Goal: Task Accomplishment & Management: Manage account settings

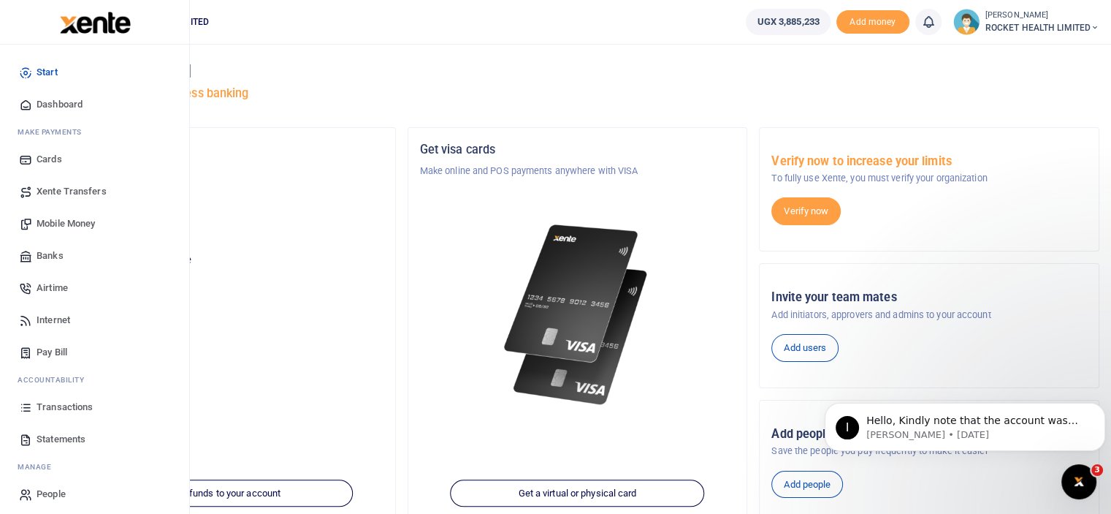
click at [70, 403] on span "Transactions" at bounding box center [65, 407] width 56 height 15
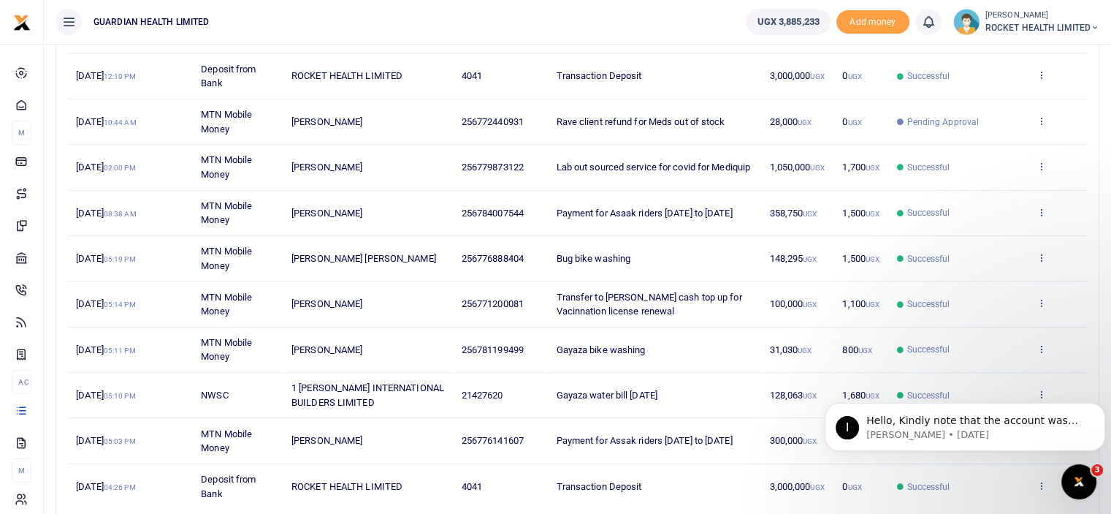
scroll to position [313, 0]
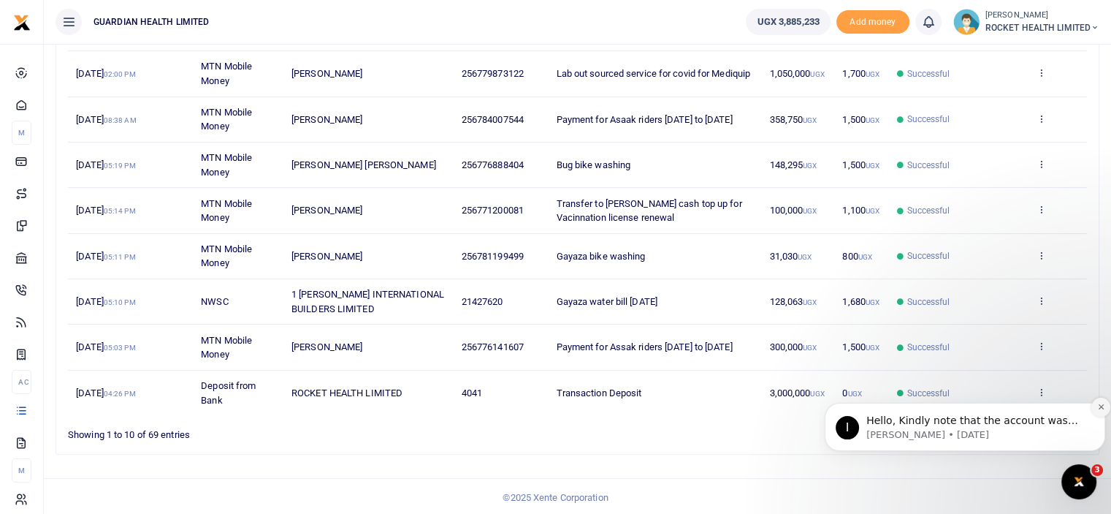
click at [1099, 411] on button "Dismiss notification" at bounding box center [1101, 406] width 19 height 19
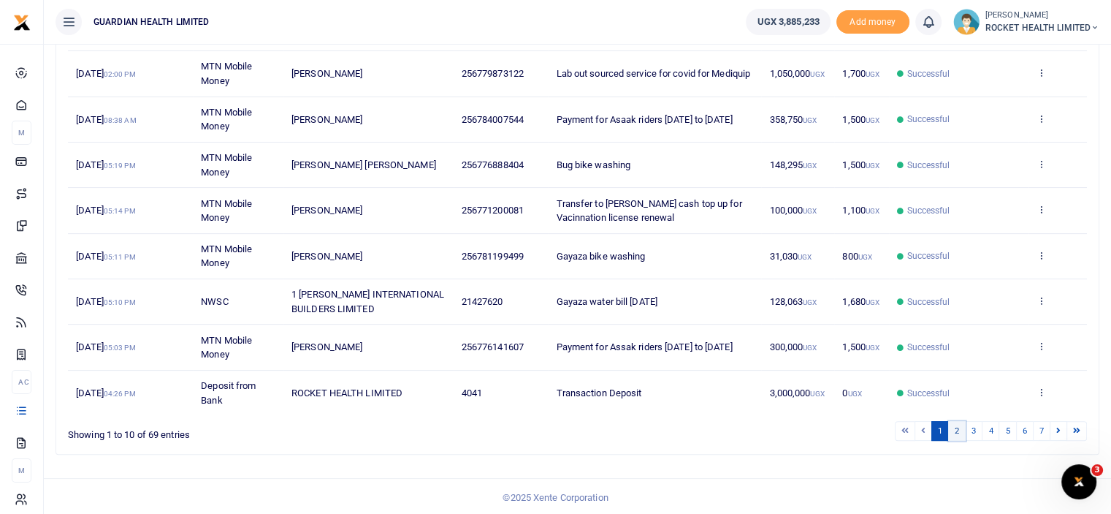
click at [955, 429] on link "2" at bounding box center [957, 431] width 18 height 20
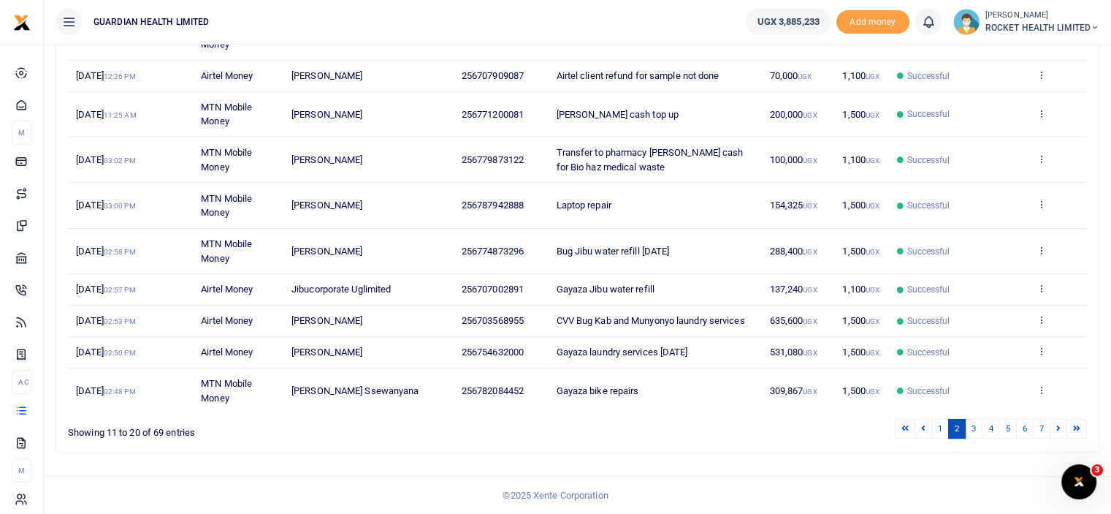
scroll to position [255, 0]
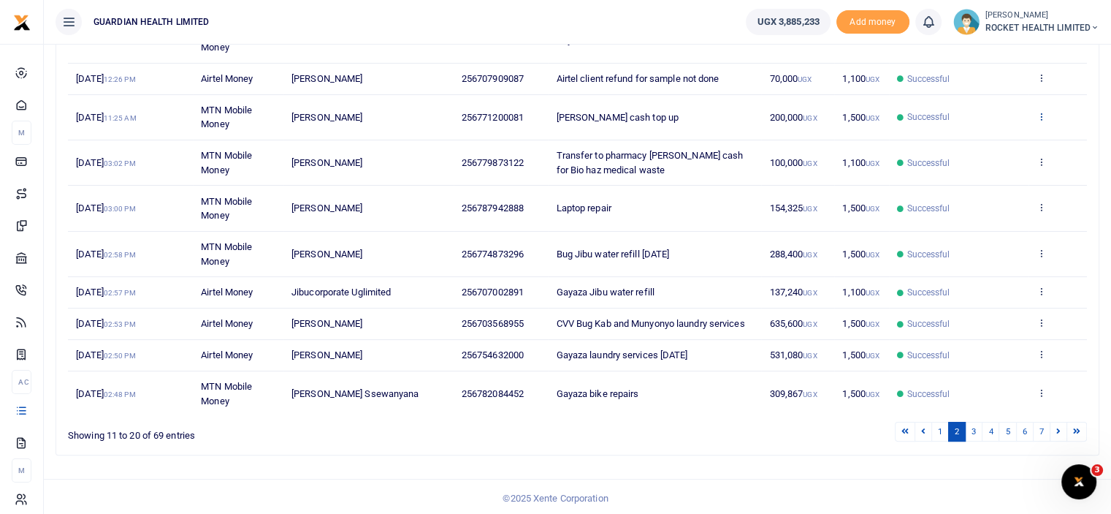
click at [1041, 118] on icon at bounding box center [1041, 116] width 9 height 10
click at [980, 140] on link "View details" at bounding box center [987, 140] width 115 height 20
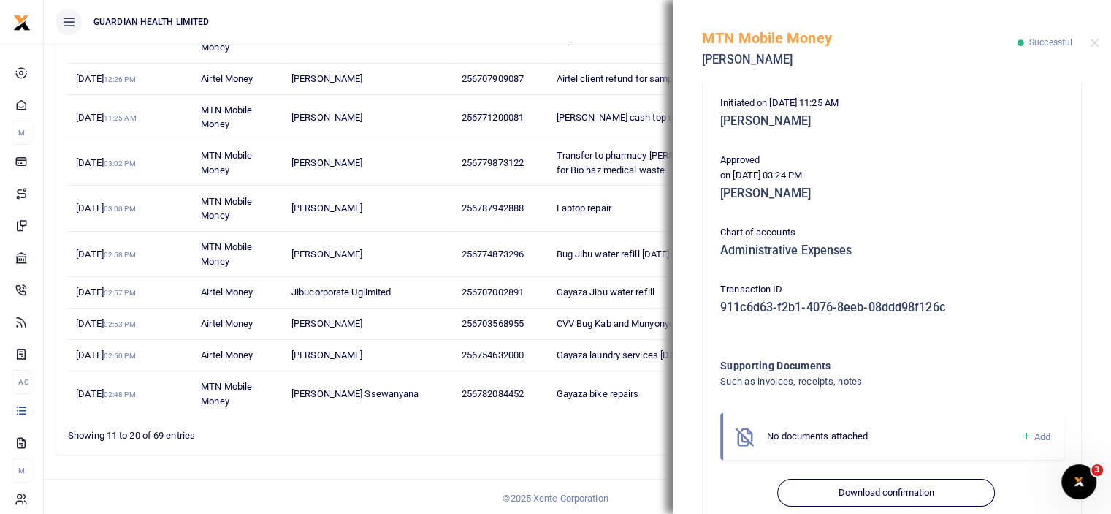
scroll to position [320, 0]
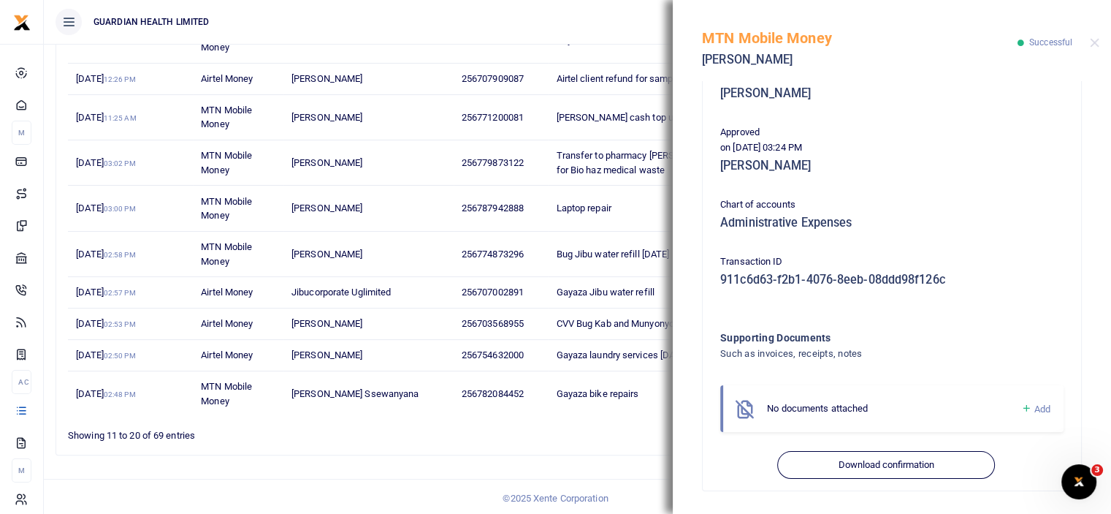
click at [900, 492] on div "Phone number 256771200081 Amount 200,000 UGX Fee 1,500 UGX Total Amount 201,500…" at bounding box center [892, 297] width 438 height 433
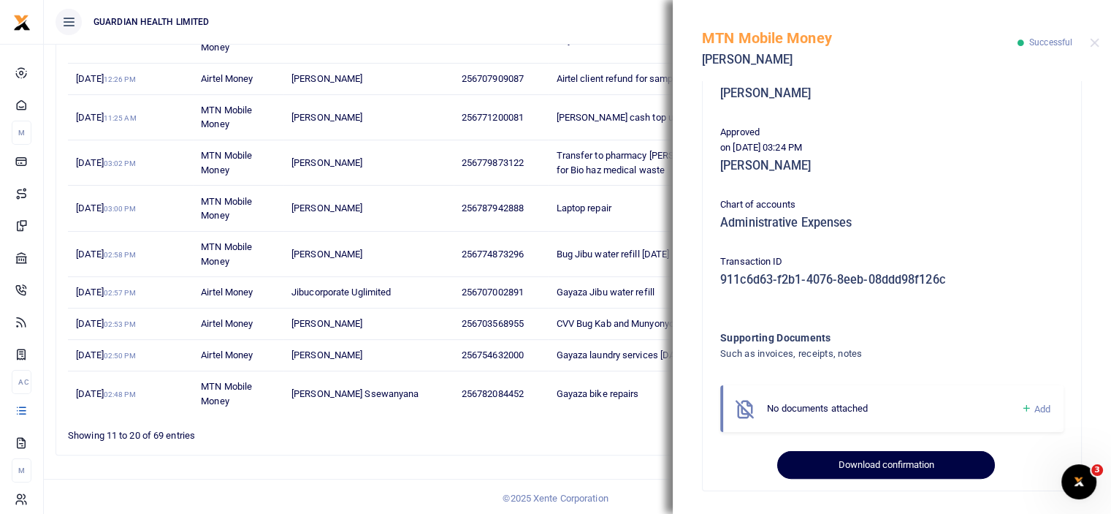
click at [894, 465] on button "Download confirmation" at bounding box center [885, 465] width 217 height 28
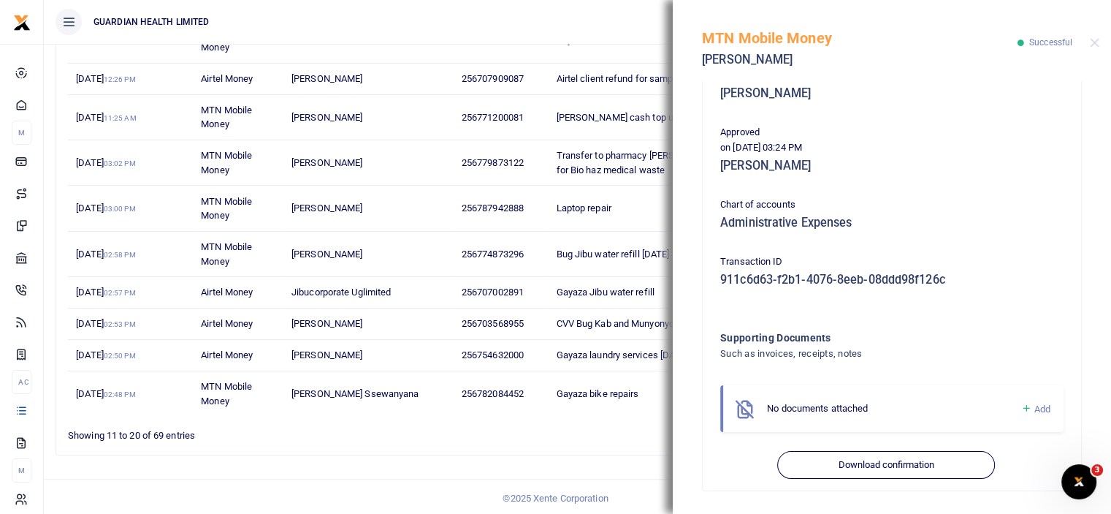
click at [1089, 37] on div "MTN Mobile Money Esther Adong Successful" at bounding box center [892, 40] width 438 height 81
click at [1096, 43] on button "Close" at bounding box center [1094, 42] width 9 height 9
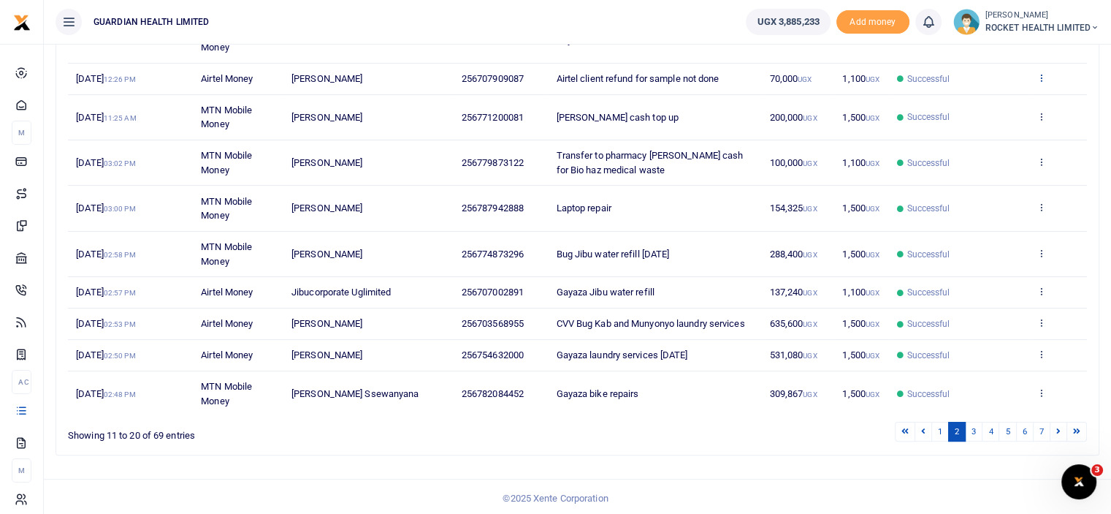
click at [1040, 77] on icon at bounding box center [1041, 77] width 9 height 10
click at [994, 104] on link "View details" at bounding box center [987, 102] width 115 height 20
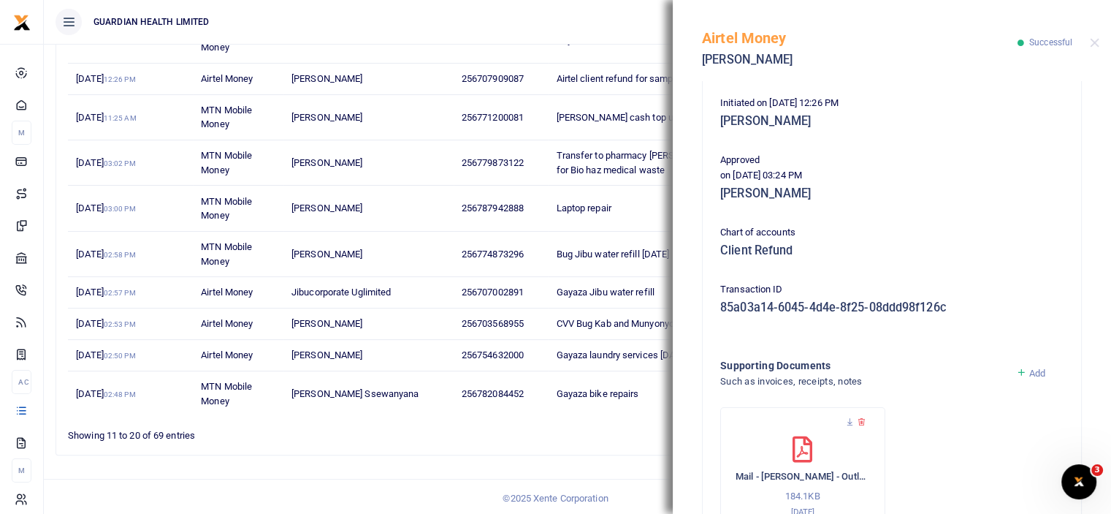
scroll to position [382, 0]
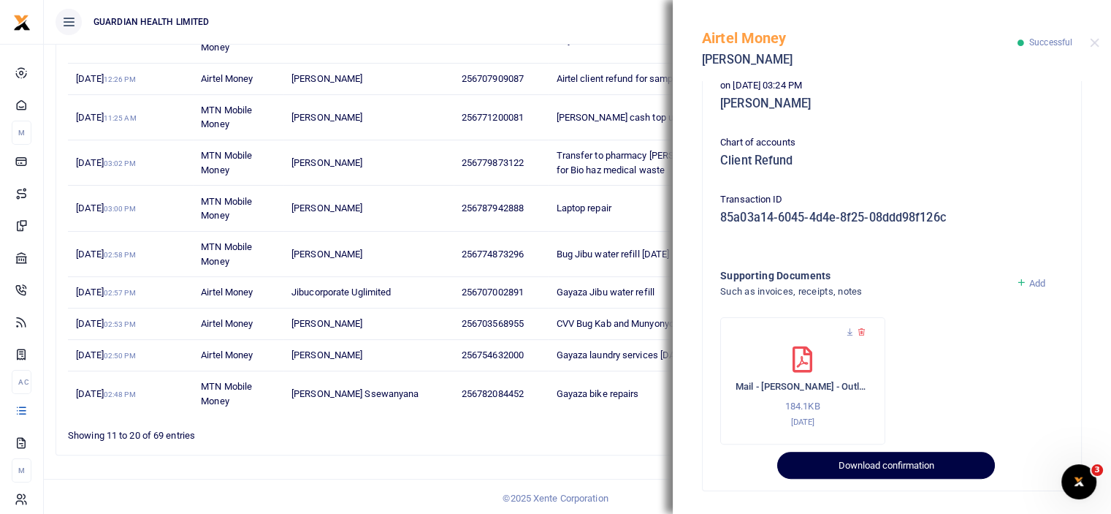
click at [873, 468] on button "Download confirmation" at bounding box center [885, 466] width 217 height 28
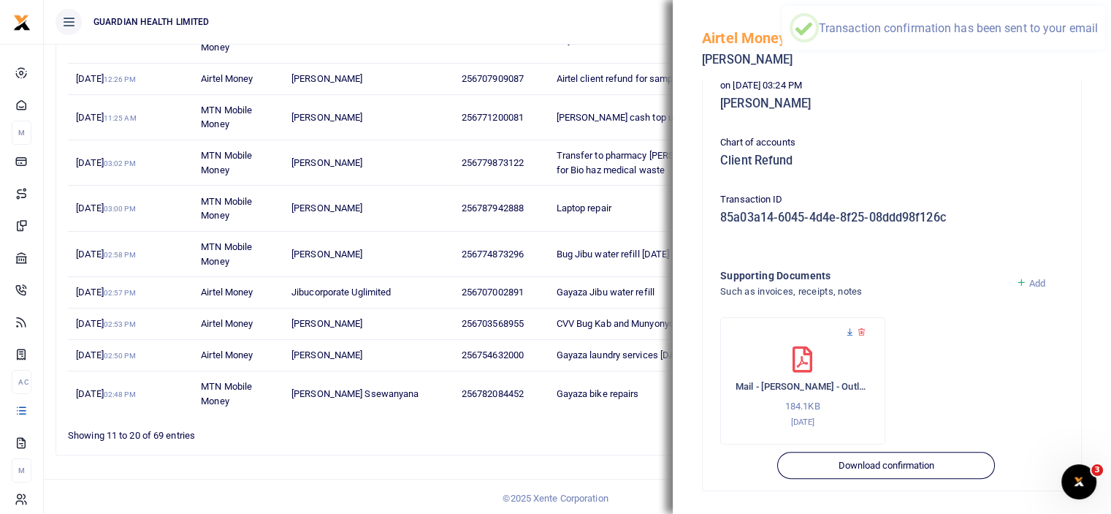
click at [850, 330] on icon at bounding box center [849, 331] width 9 height 9
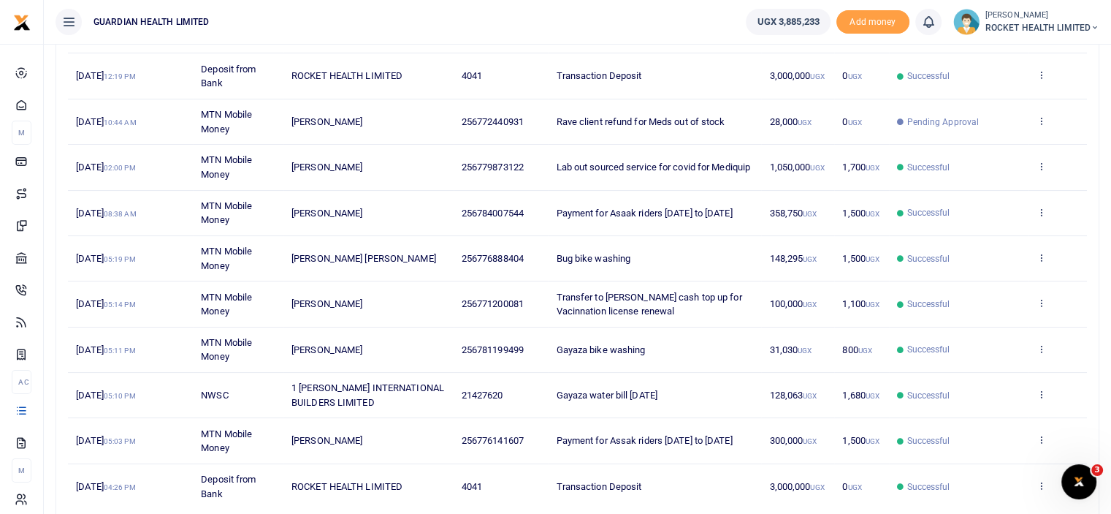
scroll to position [313, 0]
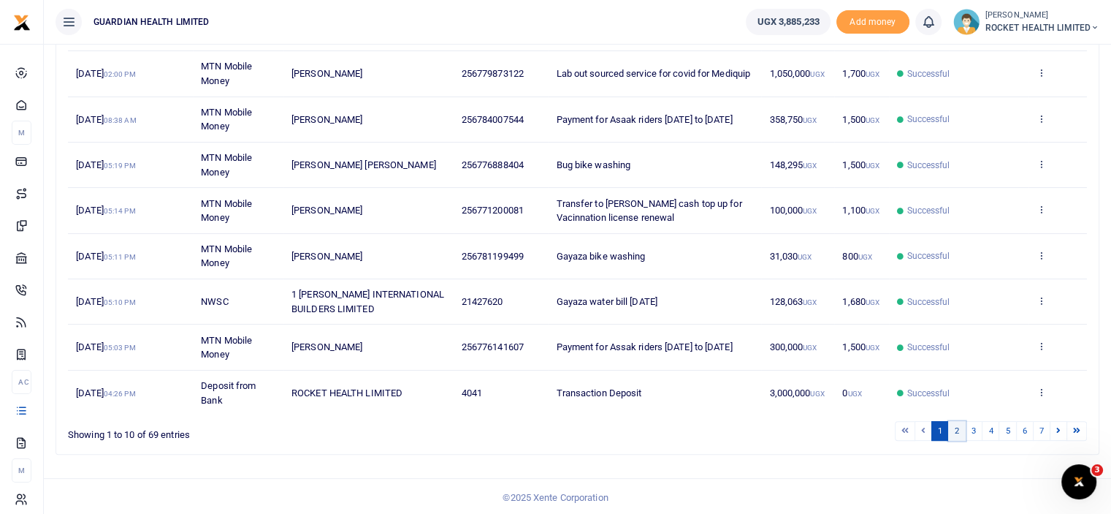
click at [953, 427] on link "2" at bounding box center [957, 431] width 18 height 20
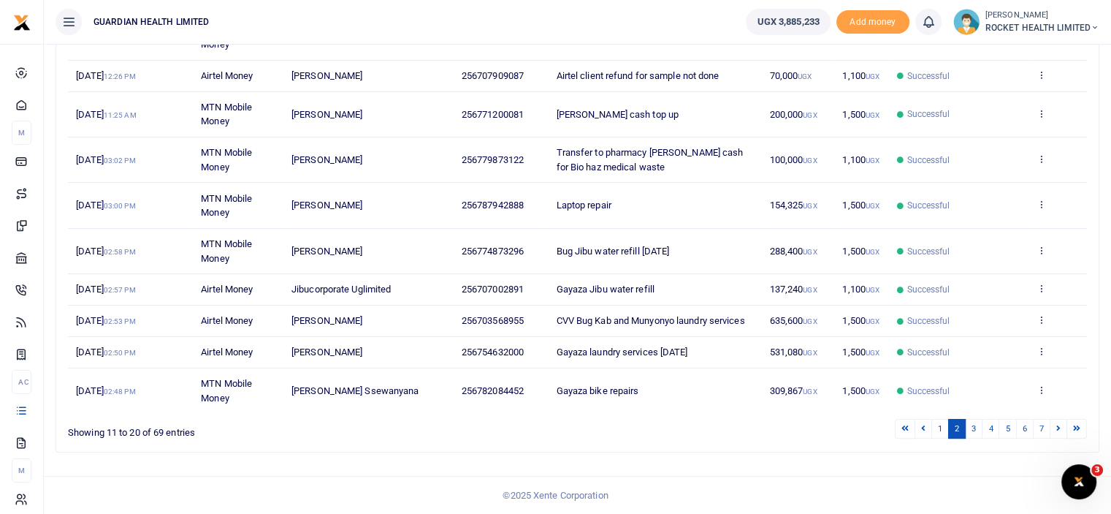
scroll to position [255, 0]
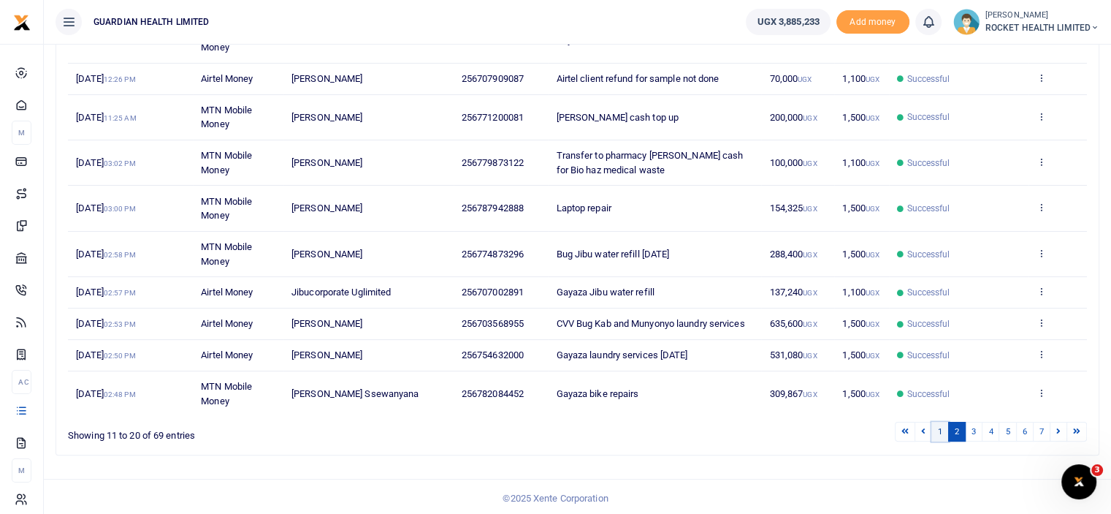
click at [944, 433] on link "1" at bounding box center [941, 432] width 18 height 20
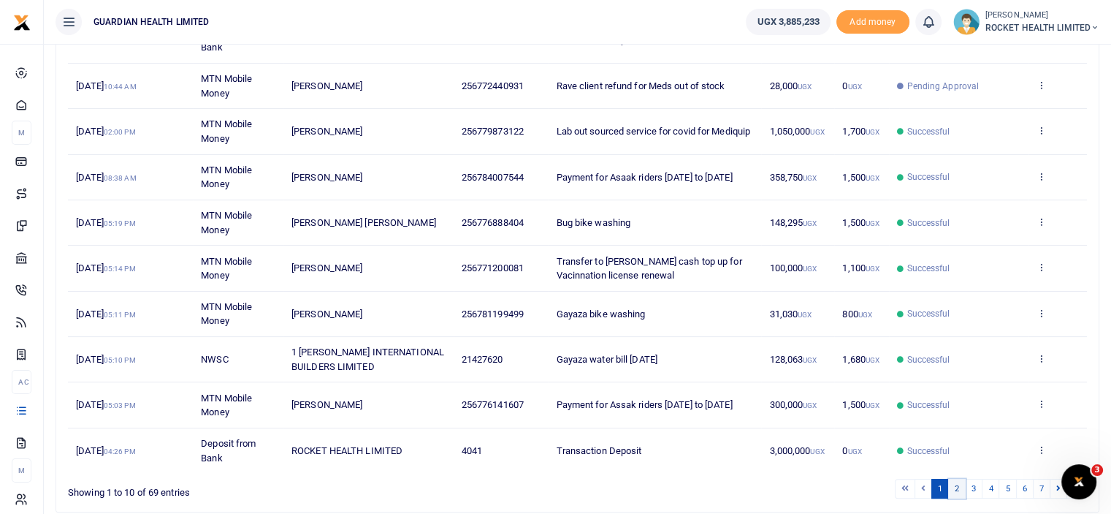
click at [959, 484] on link "2" at bounding box center [957, 489] width 18 height 20
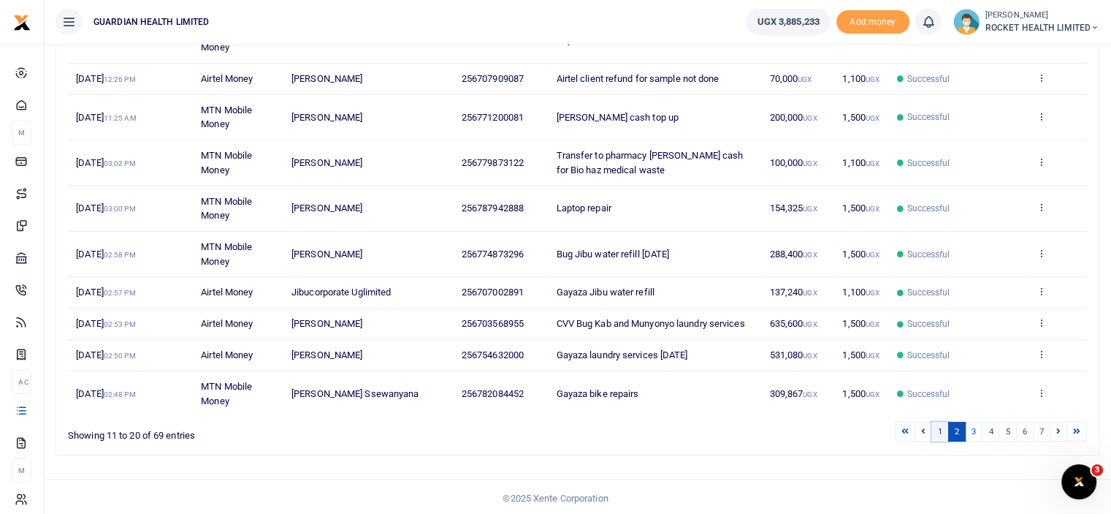
click at [939, 424] on link "1" at bounding box center [941, 432] width 18 height 20
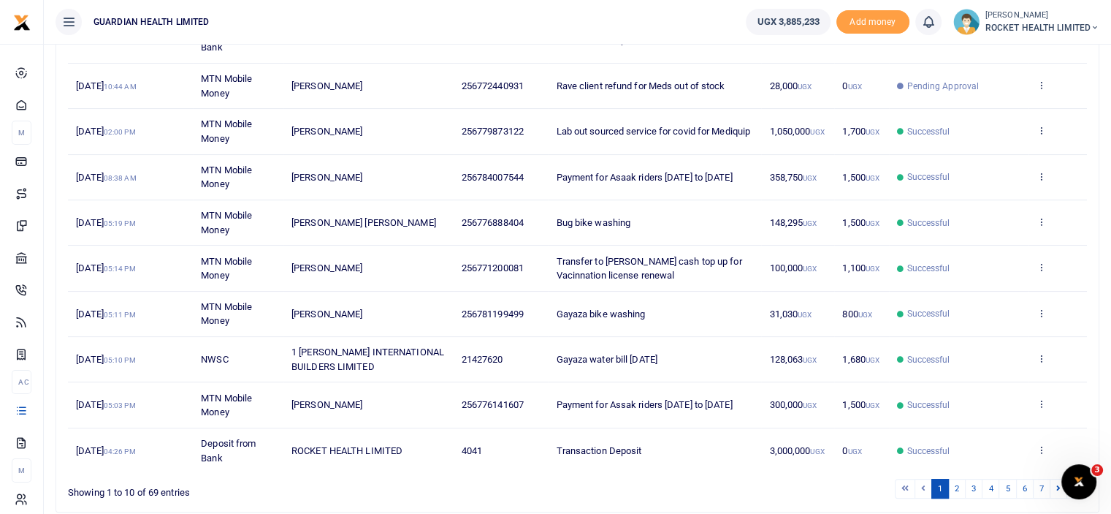
scroll to position [313, 0]
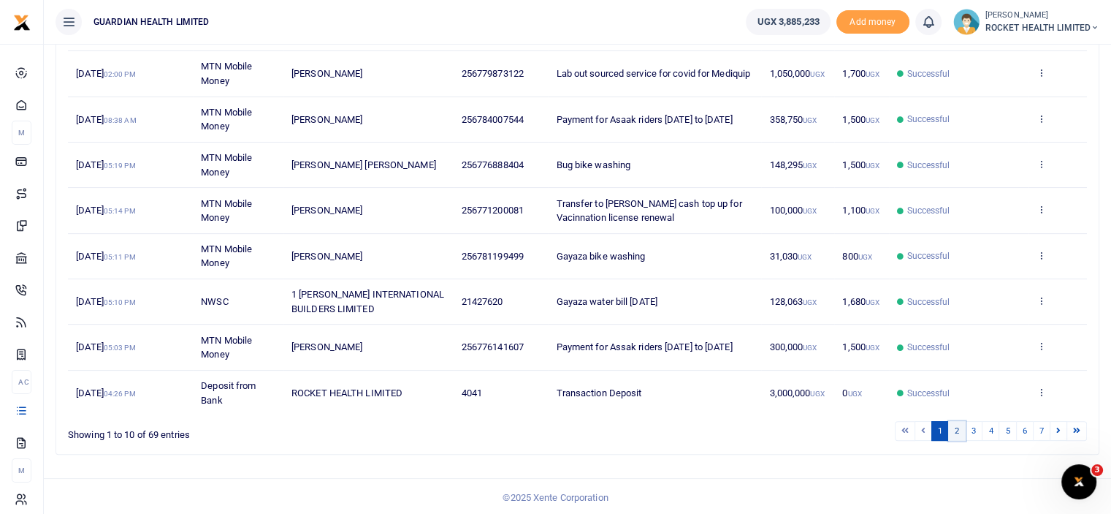
click at [954, 428] on link "2" at bounding box center [957, 431] width 18 height 20
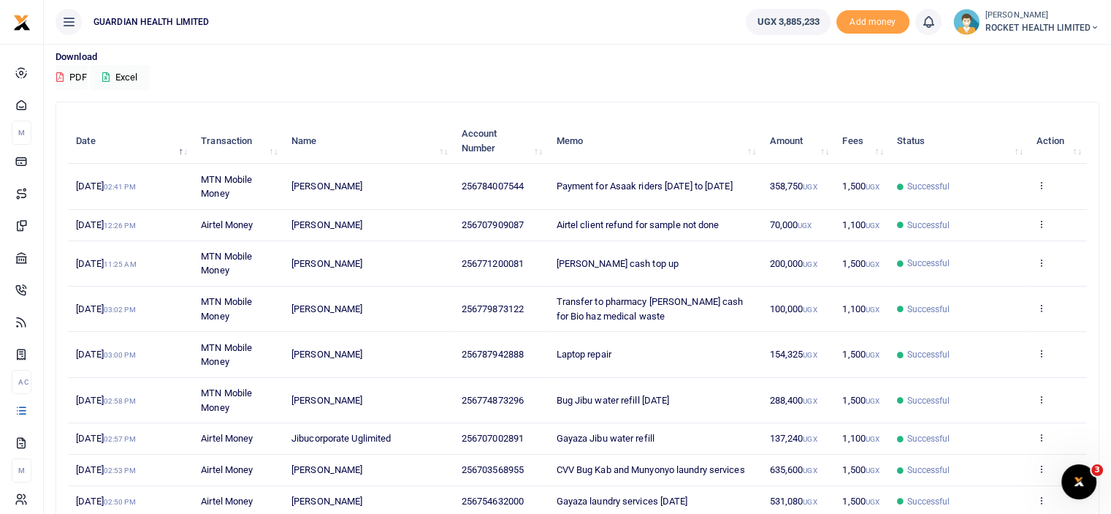
scroll to position [36, 0]
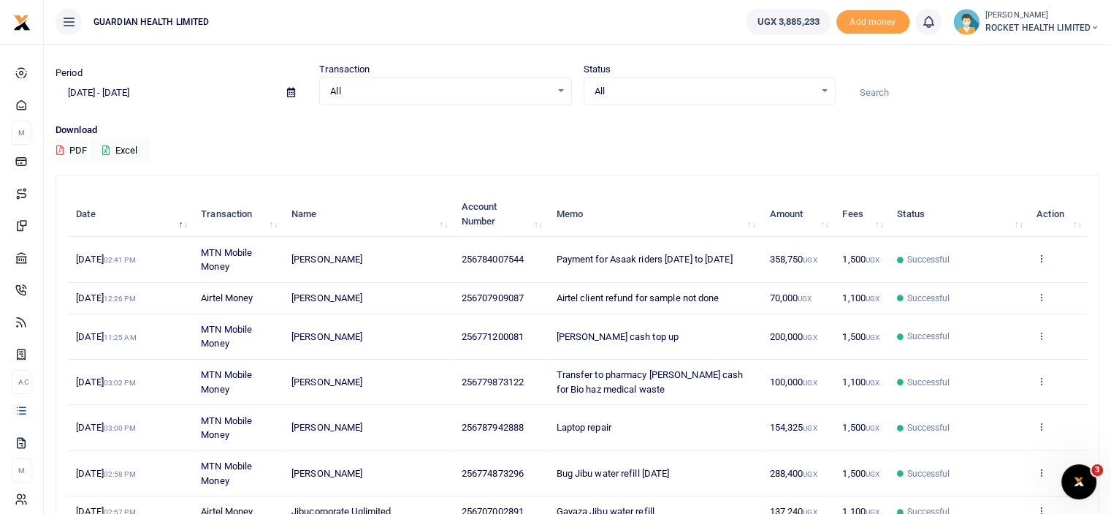
click at [1043, 256] on icon at bounding box center [1041, 258] width 9 height 10
click at [991, 280] on link "View details" at bounding box center [987, 283] width 115 height 20
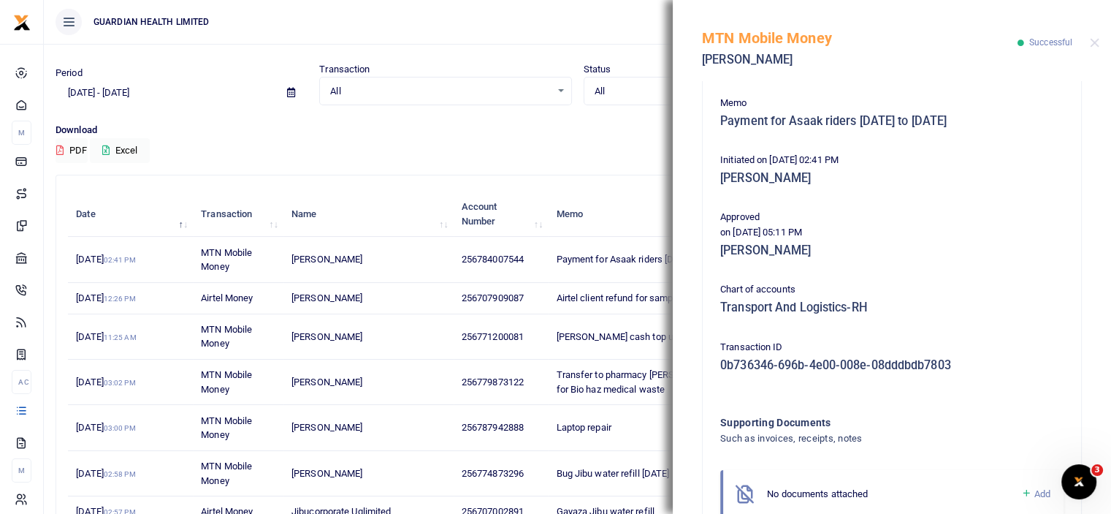
scroll to position [377, 0]
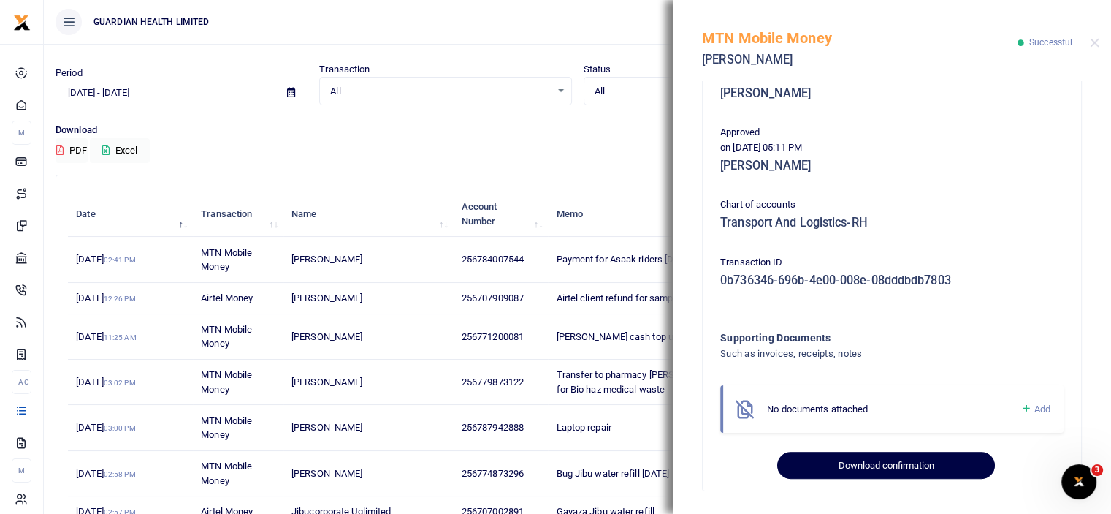
click at [893, 462] on button "Download confirmation" at bounding box center [885, 466] width 217 height 28
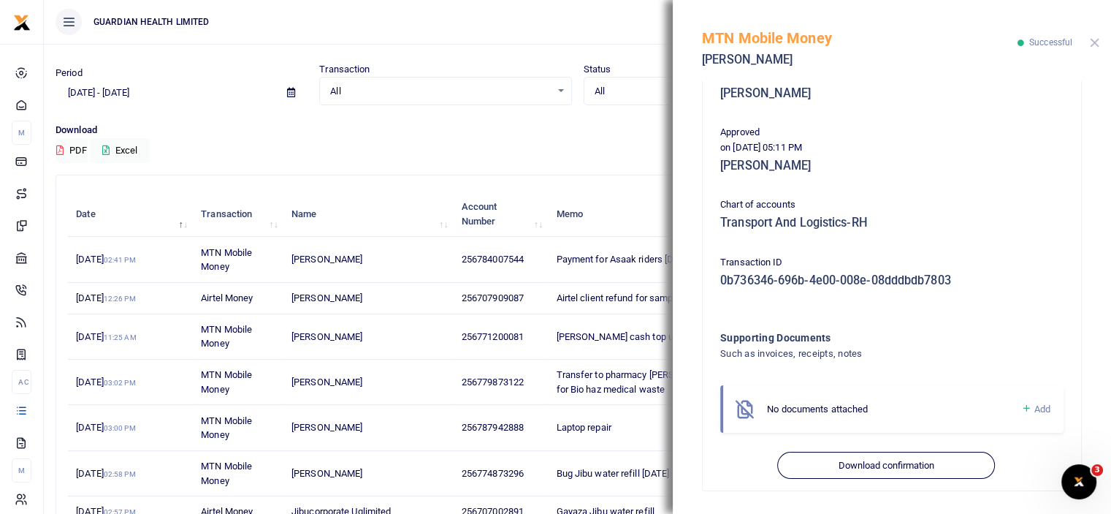
click at [1095, 41] on button "Close" at bounding box center [1094, 42] width 9 height 9
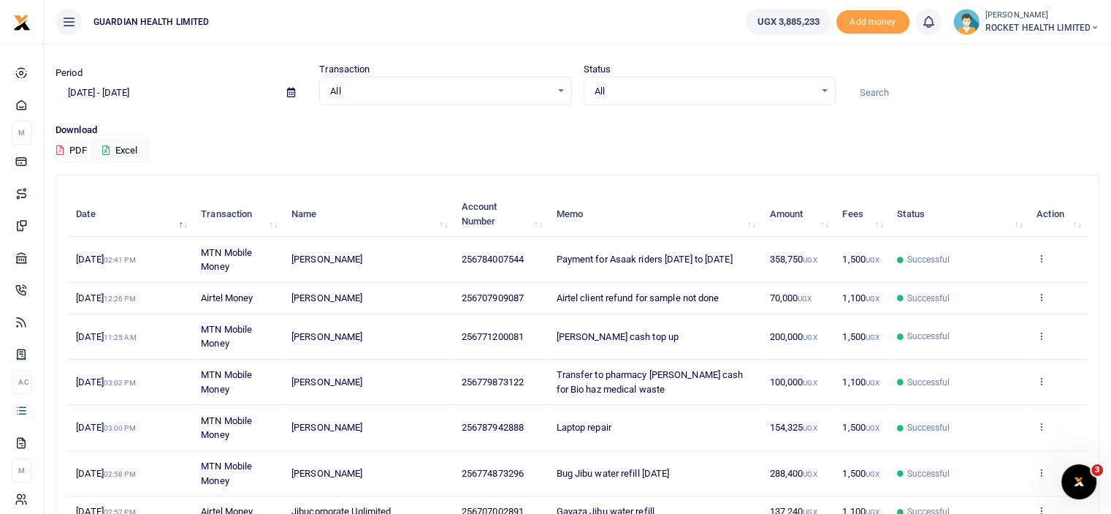
scroll to position [255, 0]
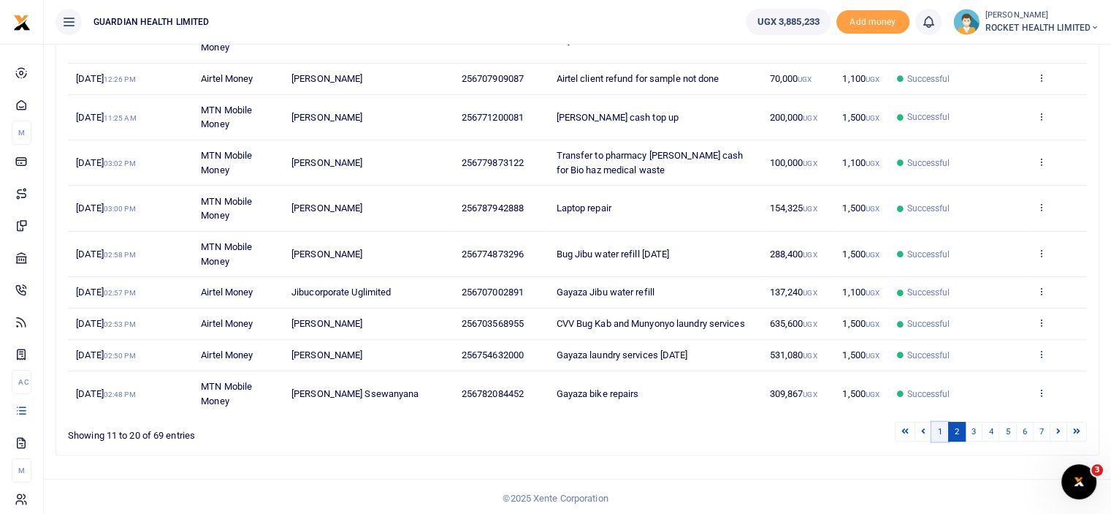
click at [947, 430] on link "1" at bounding box center [941, 432] width 18 height 20
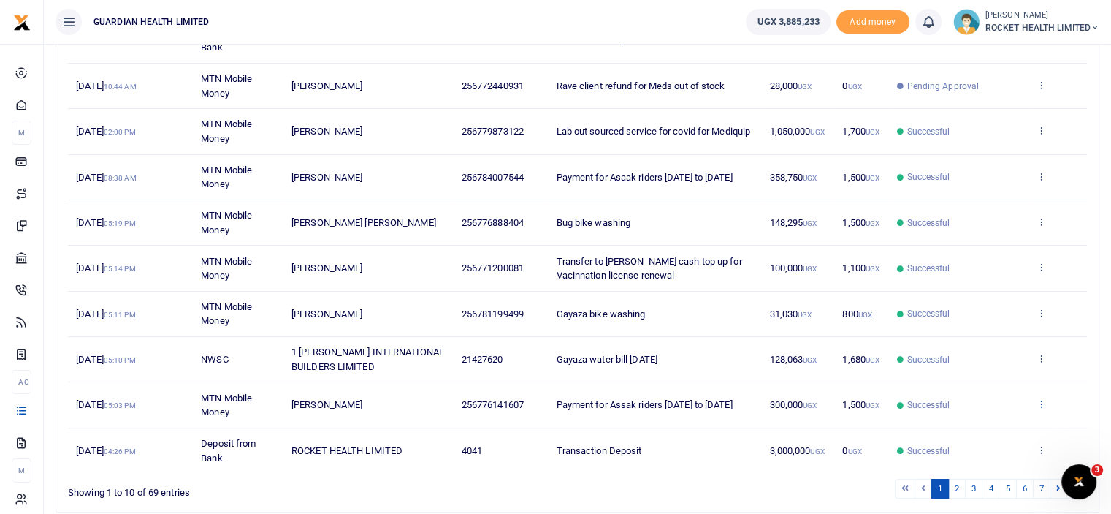
click at [1041, 400] on icon at bounding box center [1041, 403] width 9 height 10
click at [984, 423] on link "View details" at bounding box center [987, 427] width 115 height 20
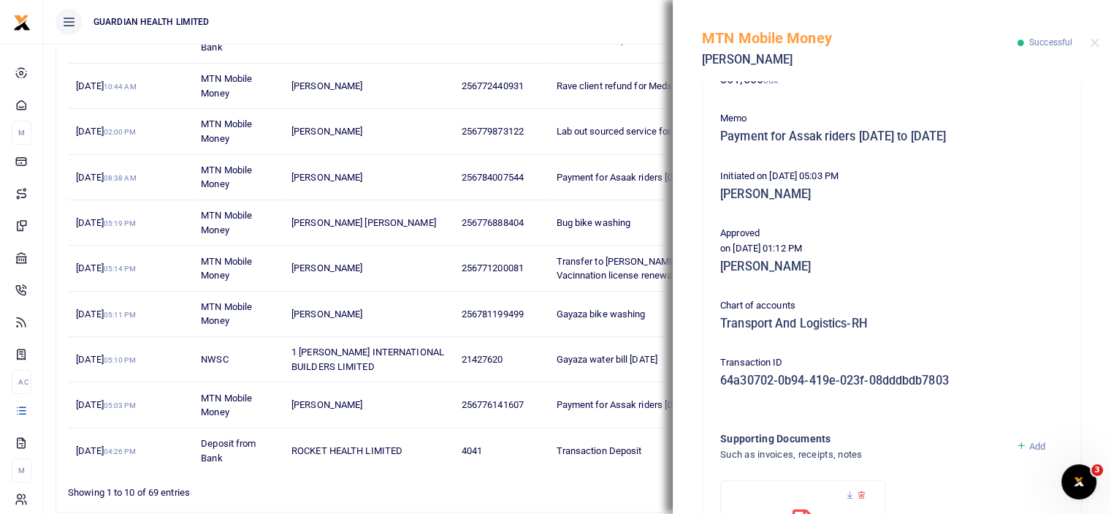
scroll to position [382, 0]
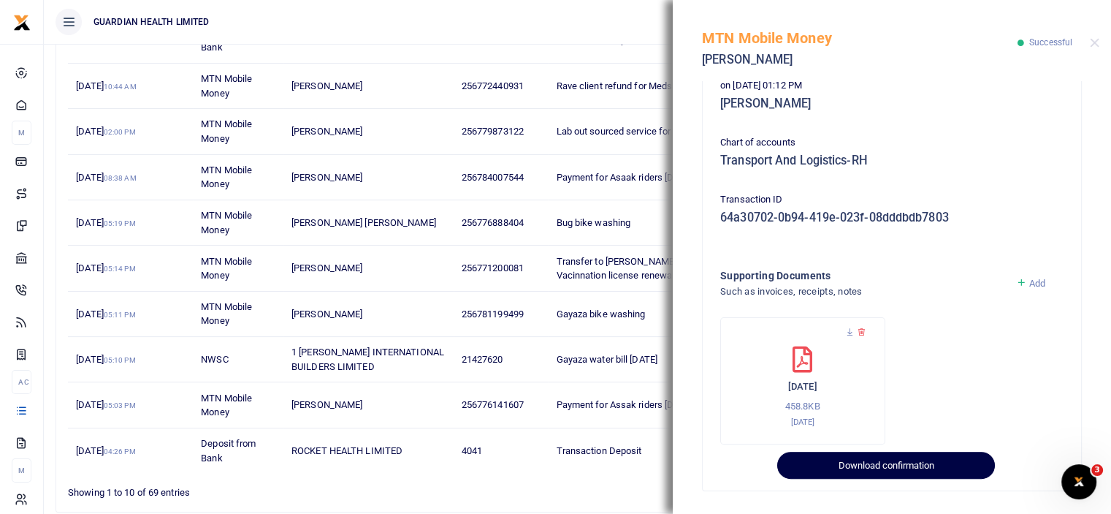
click at [862, 470] on button "Download confirmation" at bounding box center [885, 466] width 217 height 28
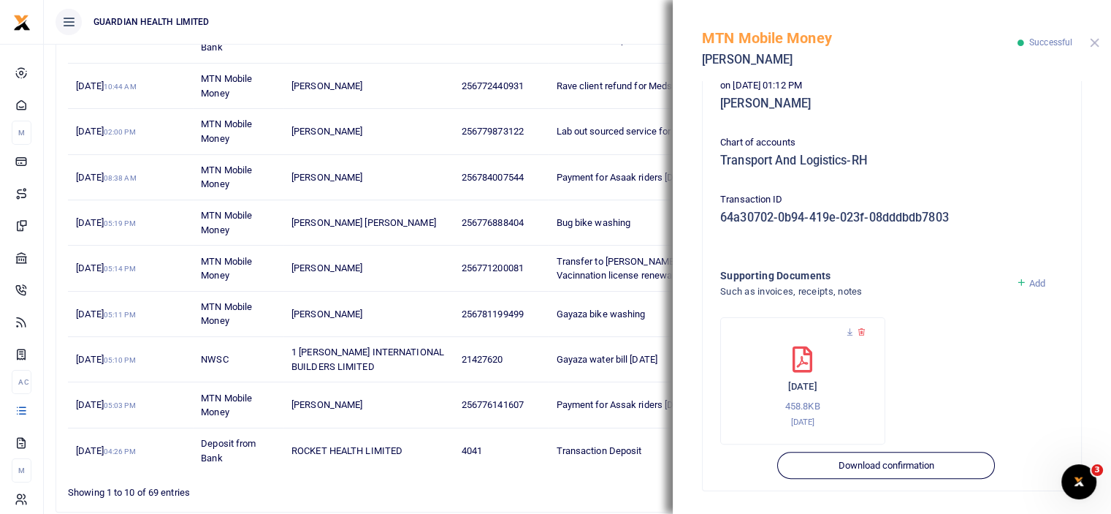
click at [1095, 42] on button "Close" at bounding box center [1094, 42] width 9 height 9
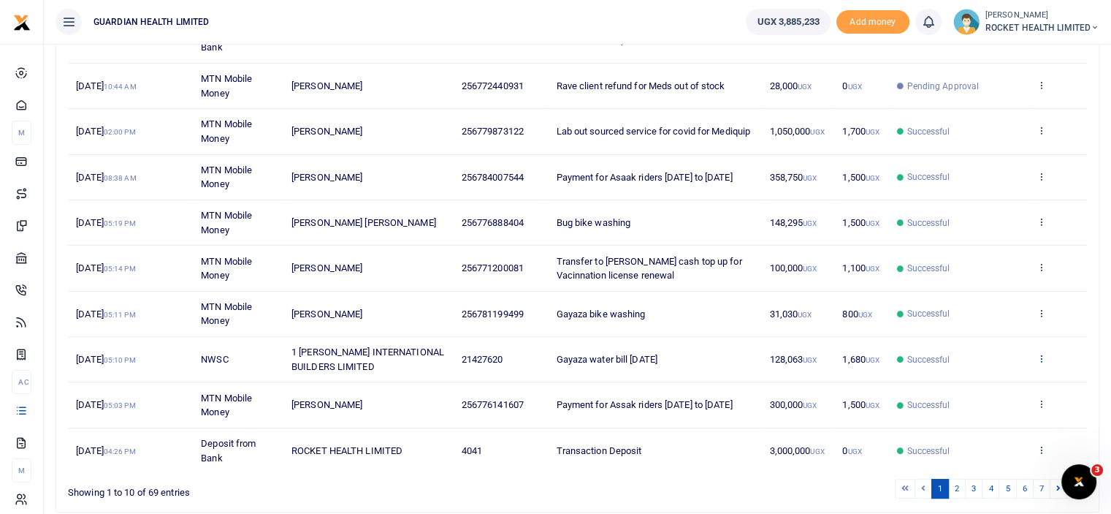
click at [1040, 354] on icon at bounding box center [1041, 358] width 9 height 10
click at [966, 377] on link "View details" at bounding box center [987, 381] width 115 height 20
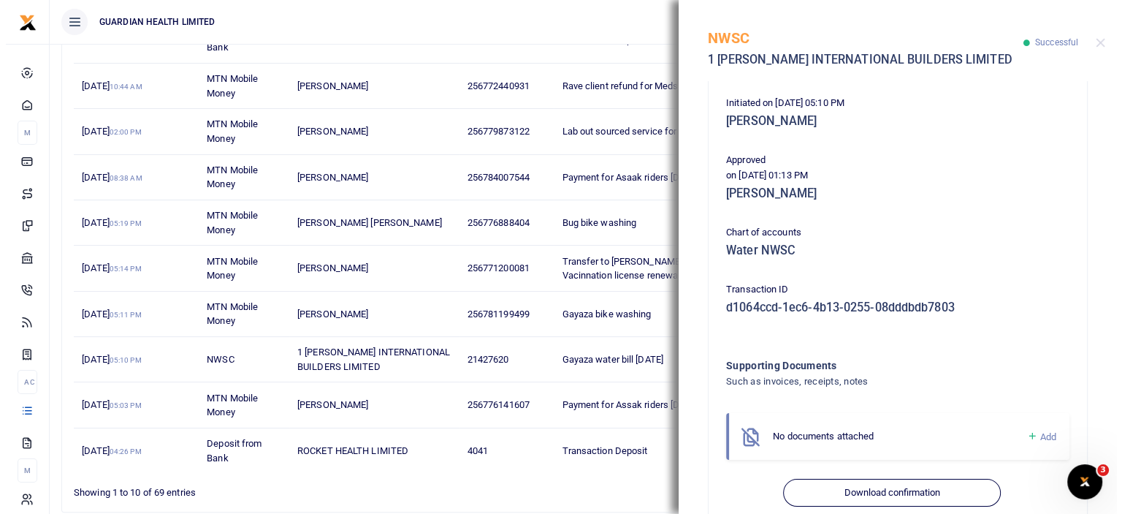
scroll to position [320, 0]
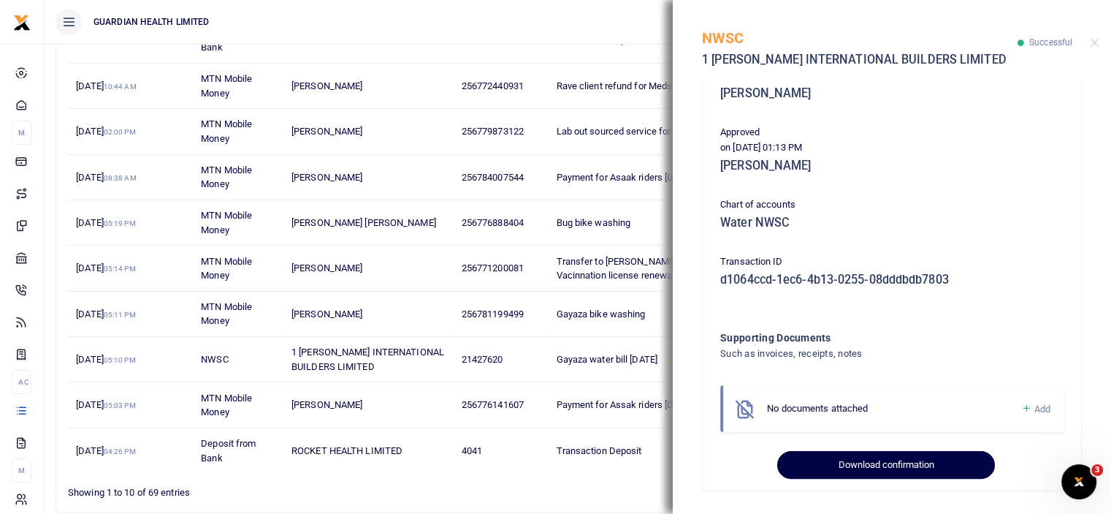
click at [888, 473] on button "Download confirmation" at bounding box center [885, 465] width 217 height 28
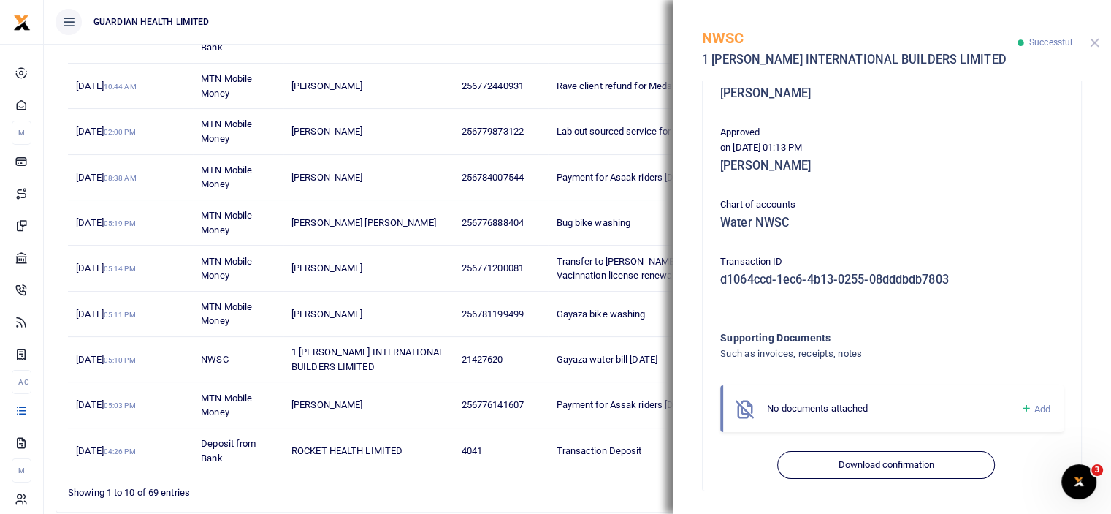
click at [1094, 38] on button "Close" at bounding box center [1094, 42] width 9 height 9
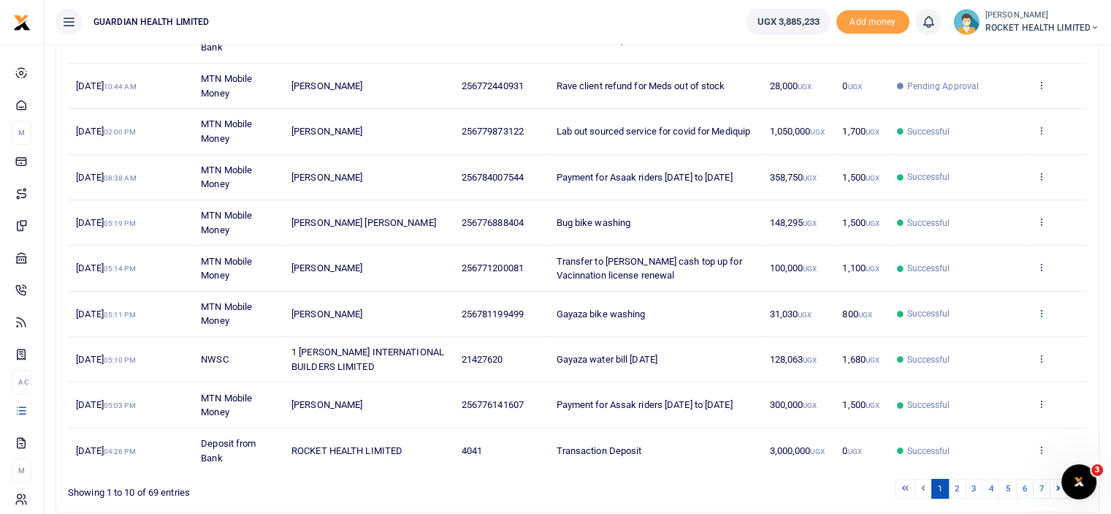
click at [1043, 310] on icon at bounding box center [1041, 313] width 9 height 10
click at [980, 332] on link "View details" at bounding box center [987, 336] width 115 height 20
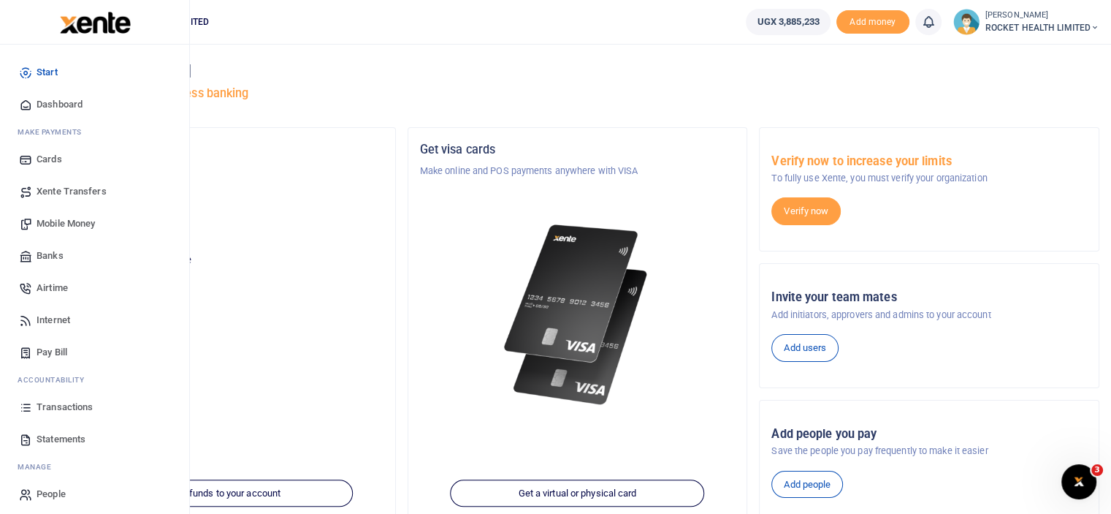
click at [53, 405] on span "Transactions" at bounding box center [65, 407] width 56 height 15
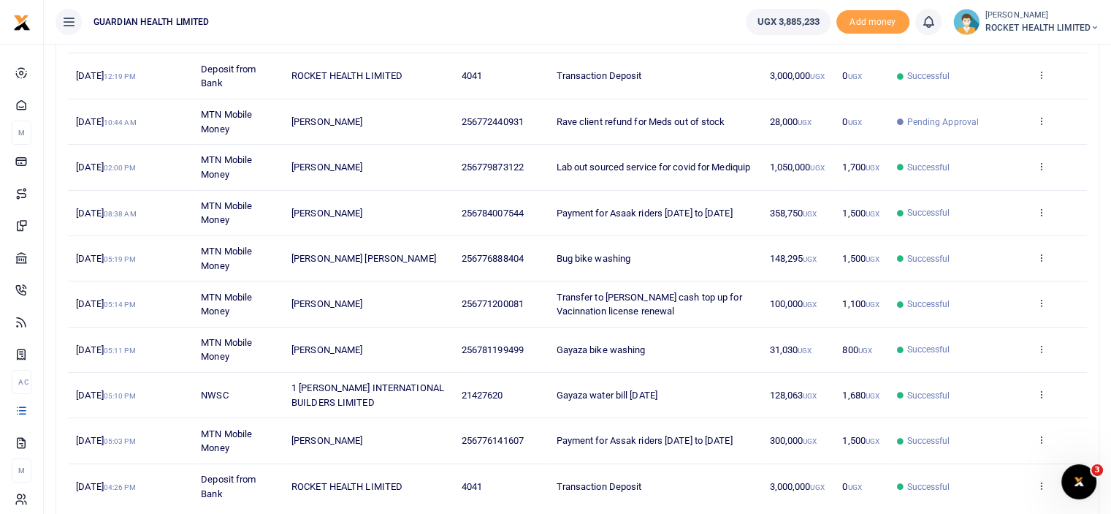
scroll to position [313, 0]
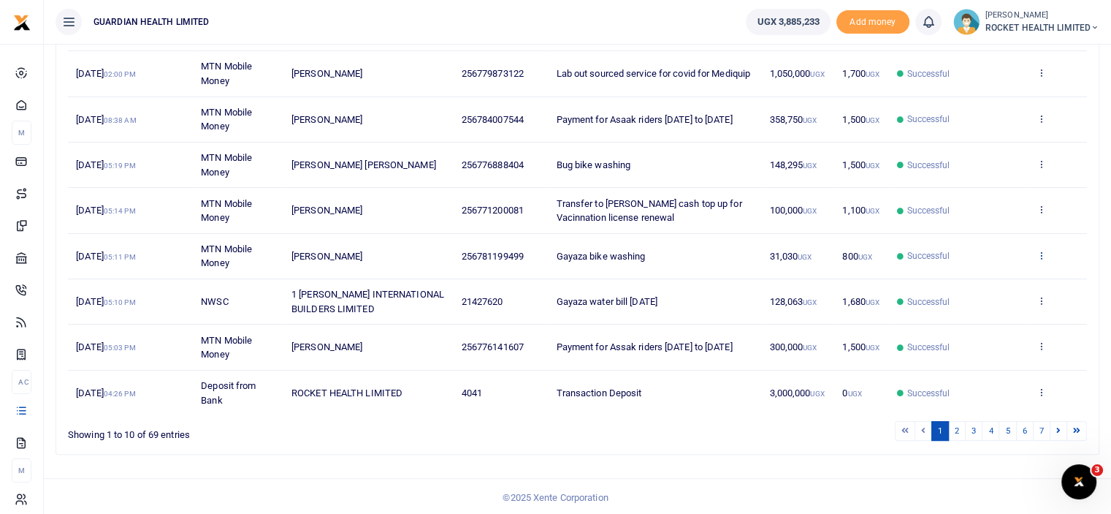
click at [1043, 254] on icon at bounding box center [1041, 255] width 9 height 10
click at [989, 280] on link "View details" at bounding box center [987, 278] width 115 height 20
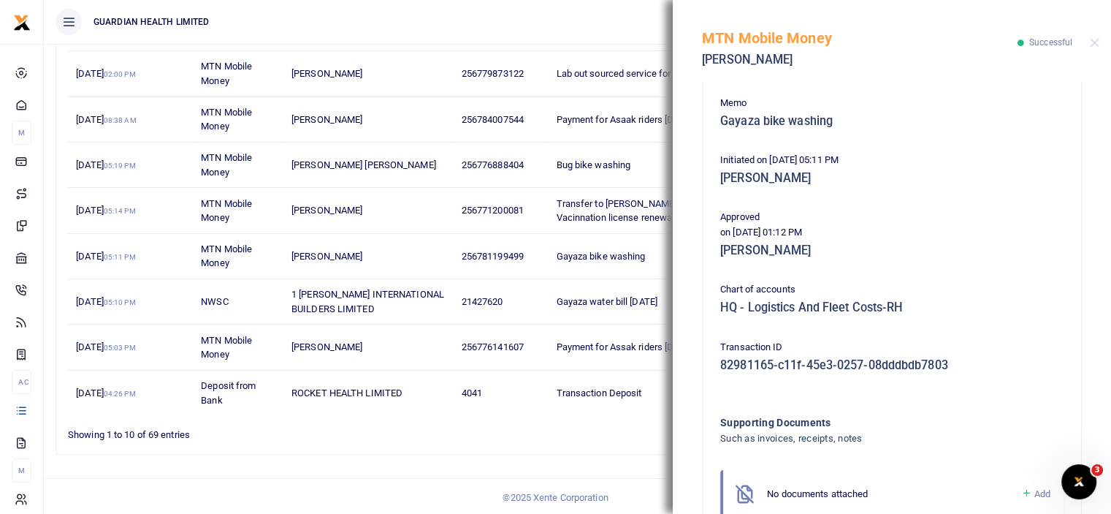
scroll to position [365, 0]
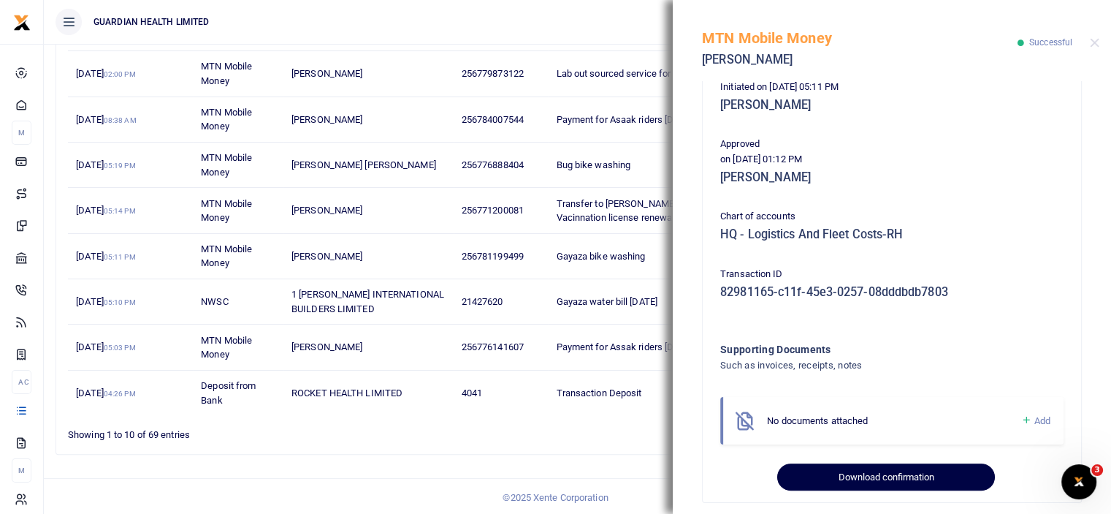
click at [883, 481] on button "Download confirmation" at bounding box center [885, 477] width 217 height 28
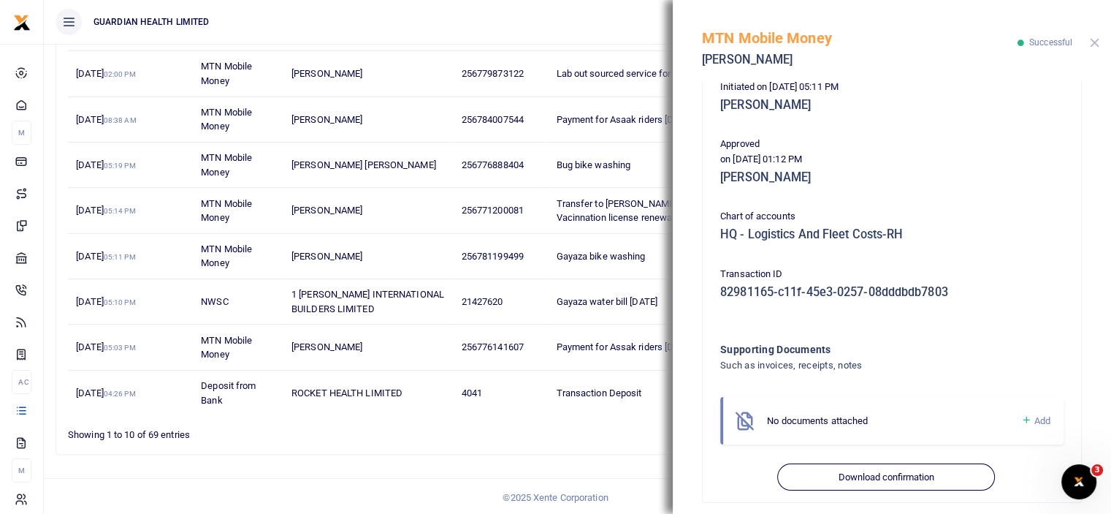
click at [1092, 39] on button "Close" at bounding box center [1094, 42] width 9 height 9
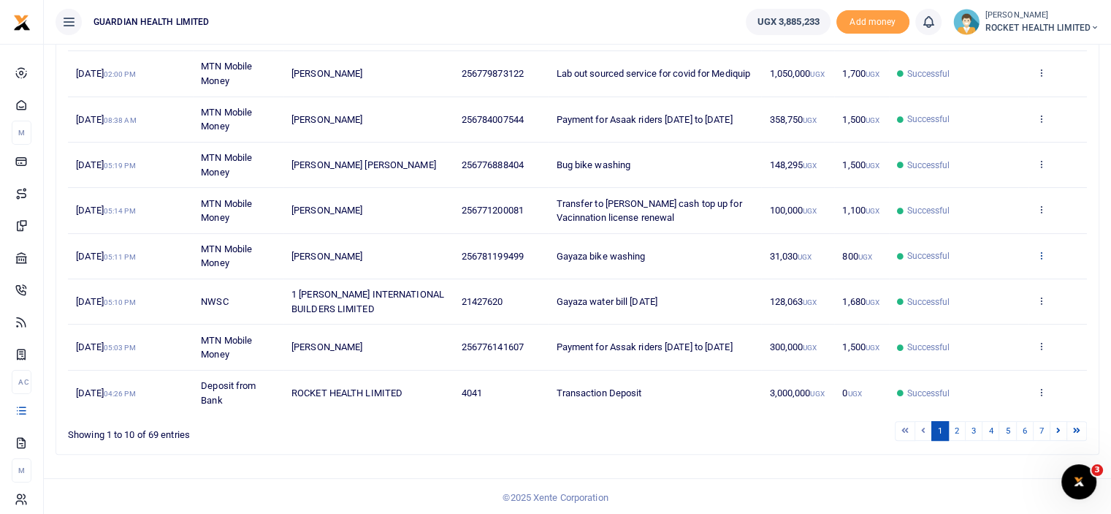
click at [1042, 251] on icon at bounding box center [1041, 255] width 9 height 10
click at [967, 276] on link "View details" at bounding box center [987, 278] width 115 height 20
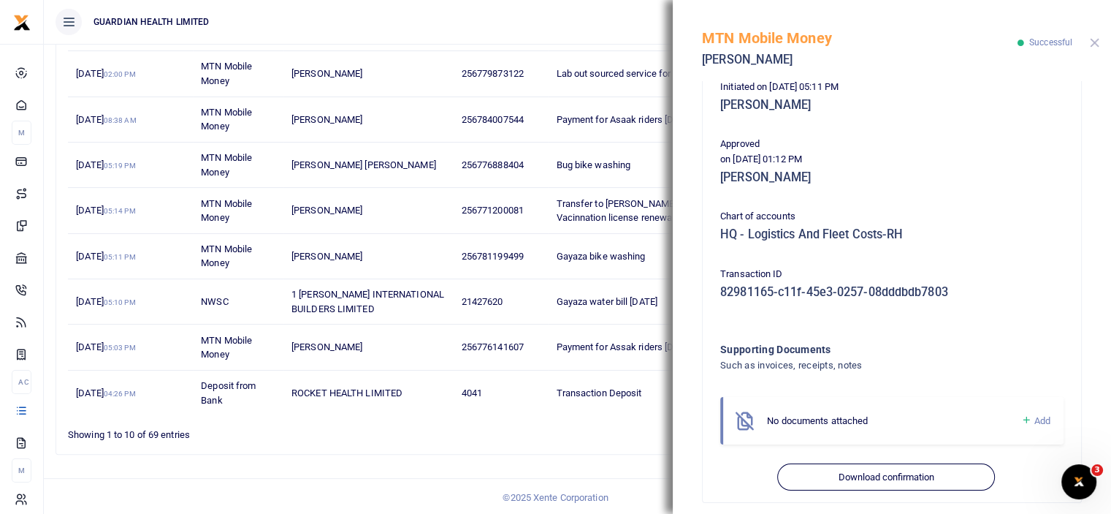
click at [1096, 43] on button "Close" at bounding box center [1094, 42] width 9 height 9
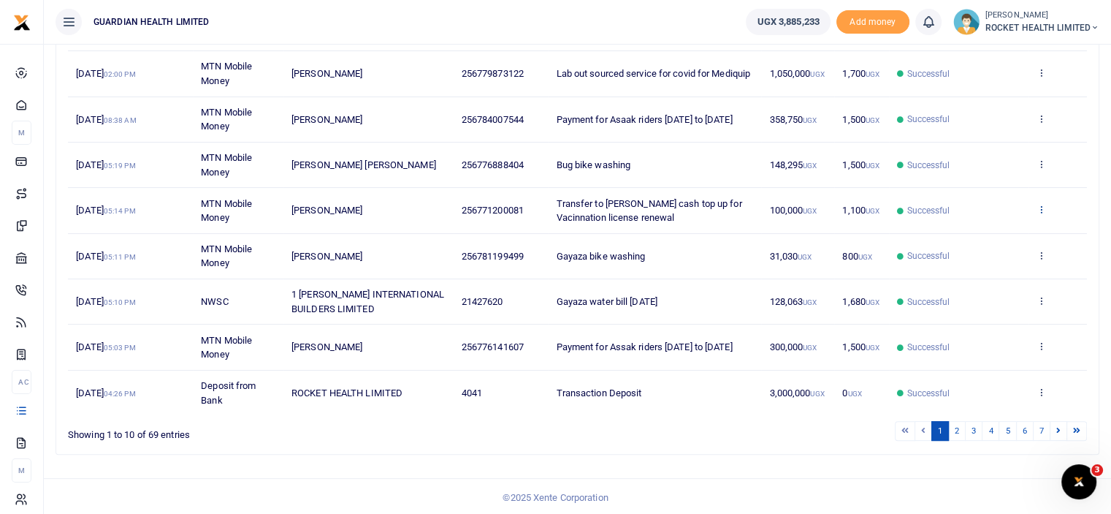
click at [1041, 210] on icon at bounding box center [1041, 209] width 9 height 10
click at [986, 233] on link "View details" at bounding box center [987, 233] width 115 height 20
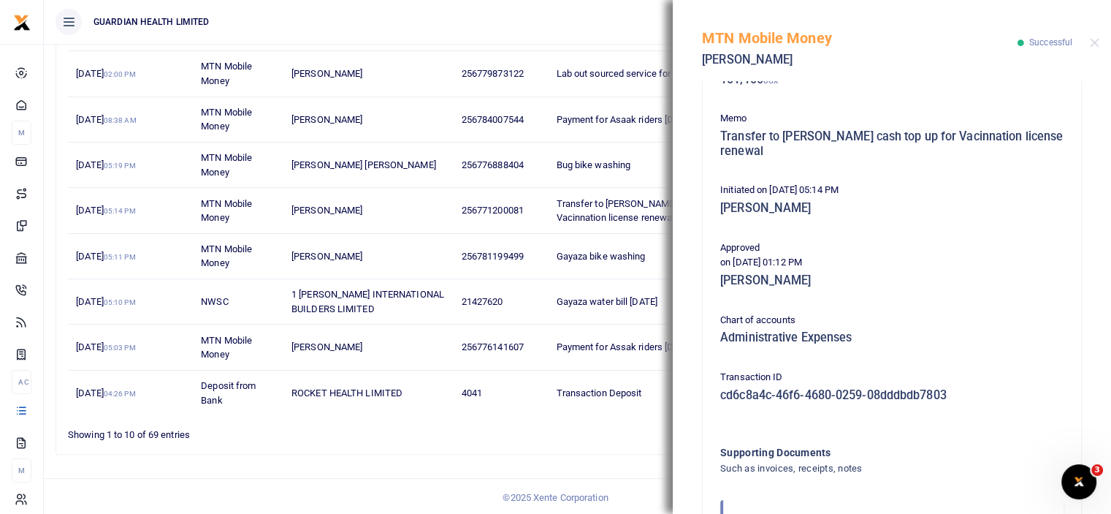
scroll to position [335, 0]
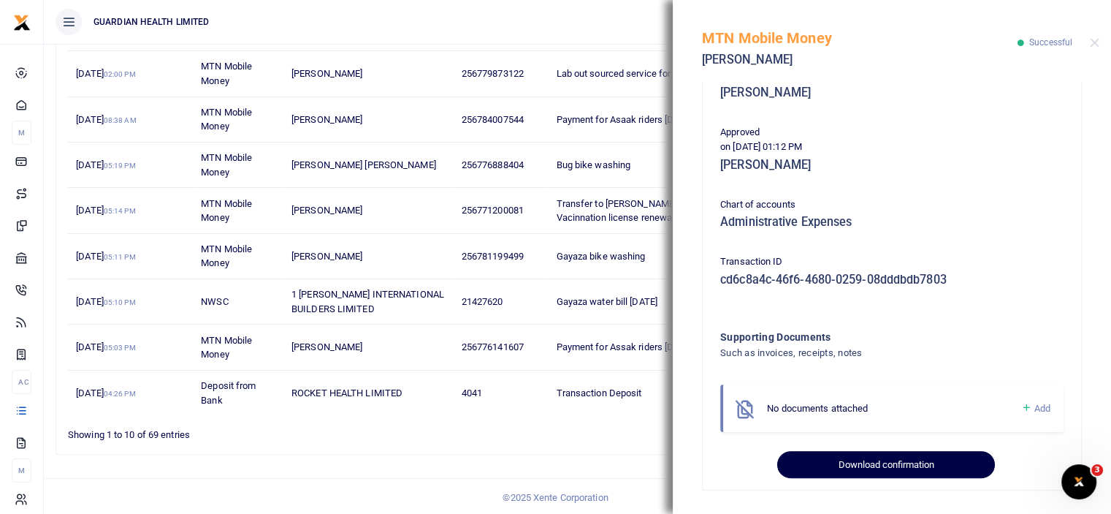
click at [872, 470] on button "Download confirmation" at bounding box center [885, 465] width 217 height 28
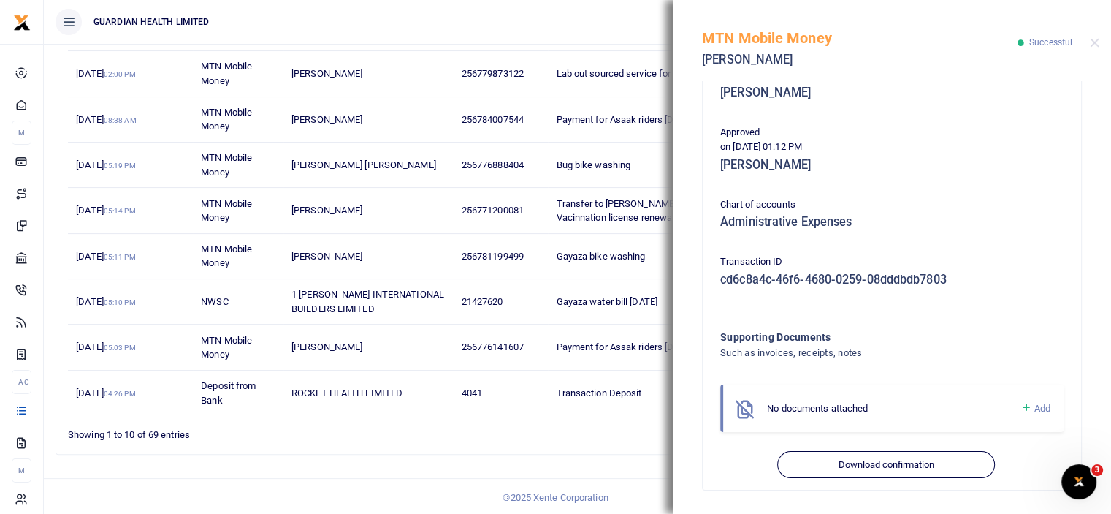
click at [1086, 48] on div "MTN Mobile Money Esther Adong Successful" at bounding box center [892, 40] width 438 height 81
click at [1096, 42] on button "Close" at bounding box center [1094, 42] width 9 height 9
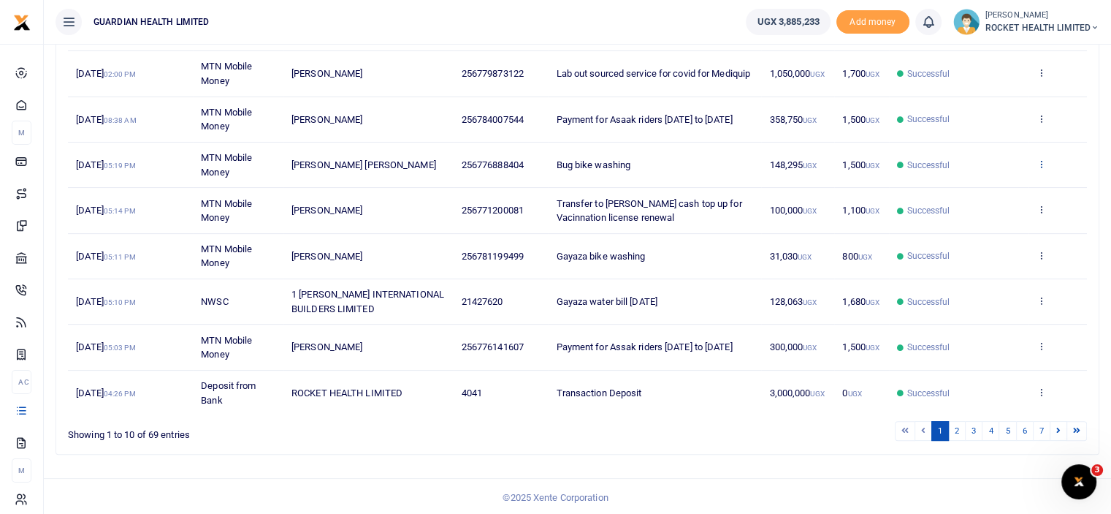
click at [1042, 161] on icon at bounding box center [1041, 164] width 9 height 10
click at [999, 183] on link "View details" at bounding box center [987, 188] width 115 height 20
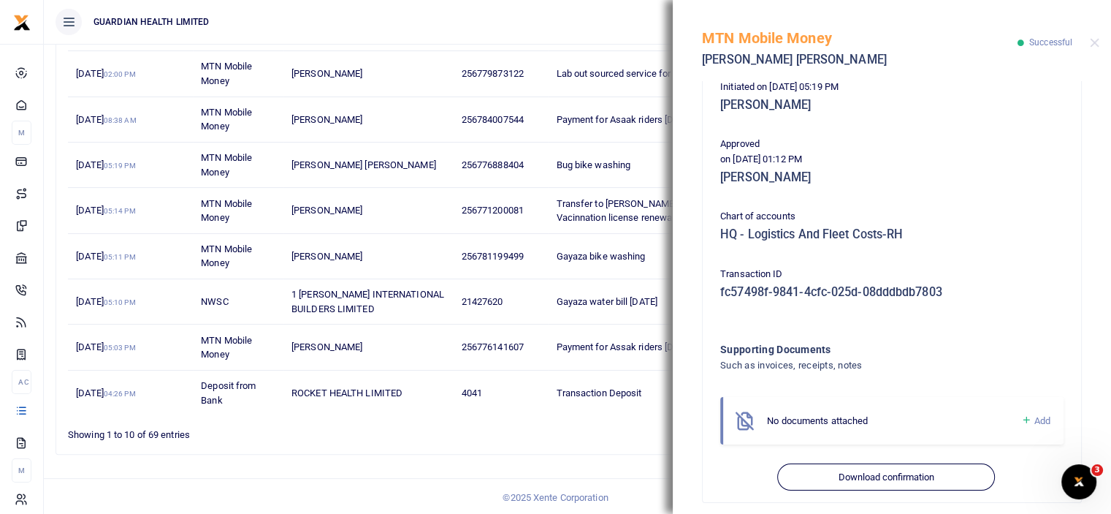
scroll to position [377, 0]
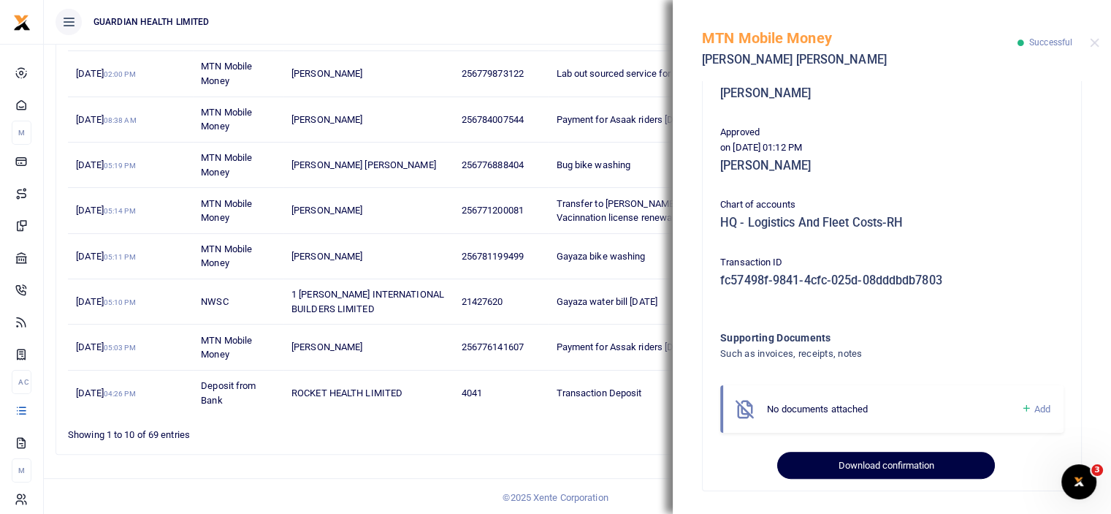
click at [890, 466] on button "Download confirmation" at bounding box center [885, 466] width 217 height 28
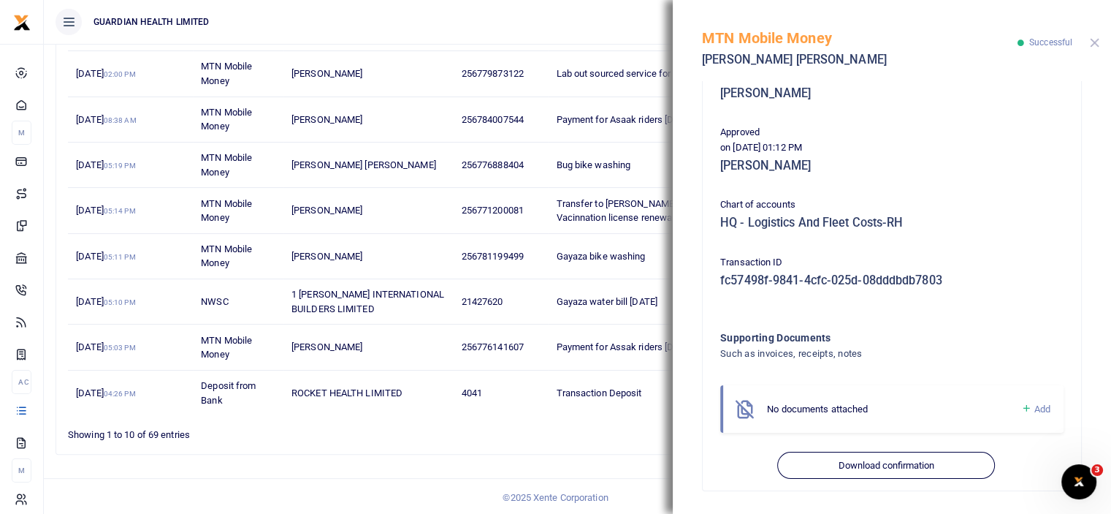
click at [1097, 42] on button "Close" at bounding box center [1094, 42] width 9 height 9
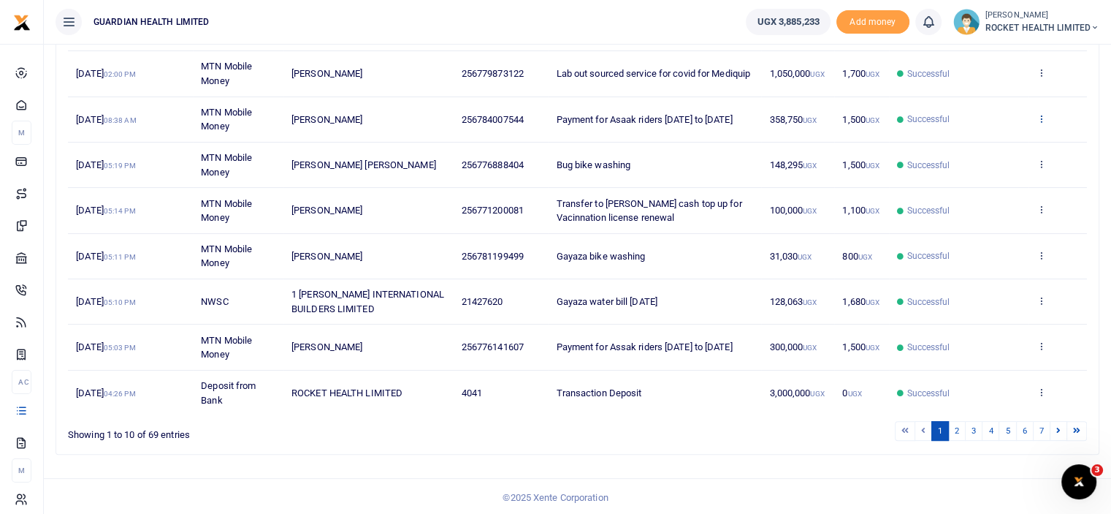
click at [1040, 118] on icon at bounding box center [1041, 118] width 9 height 10
click at [980, 145] on link "View details" at bounding box center [987, 142] width 115 height 20
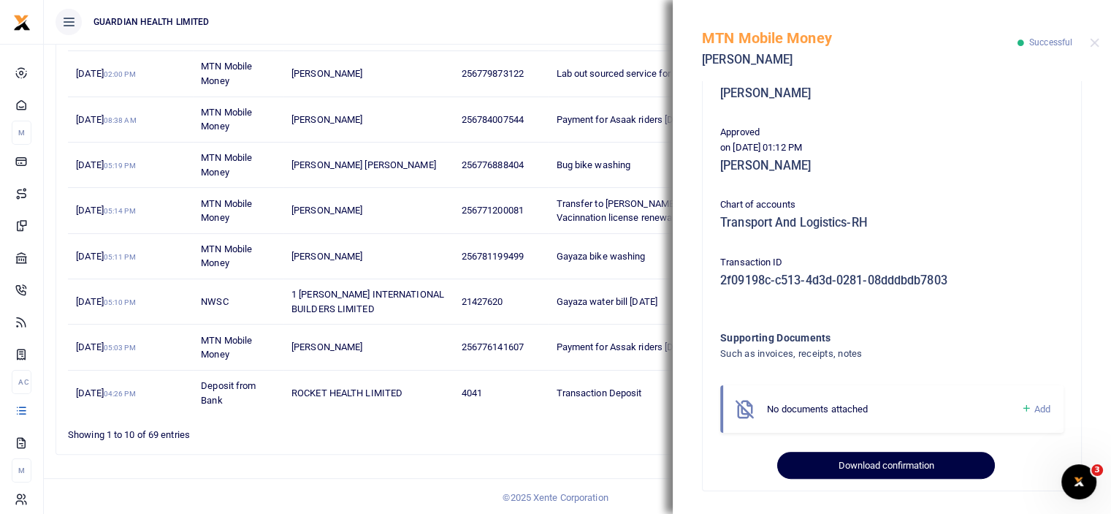
click at [877, 460] on button "Download confirmation" at bounding box center [885, 466] width 217 height 28
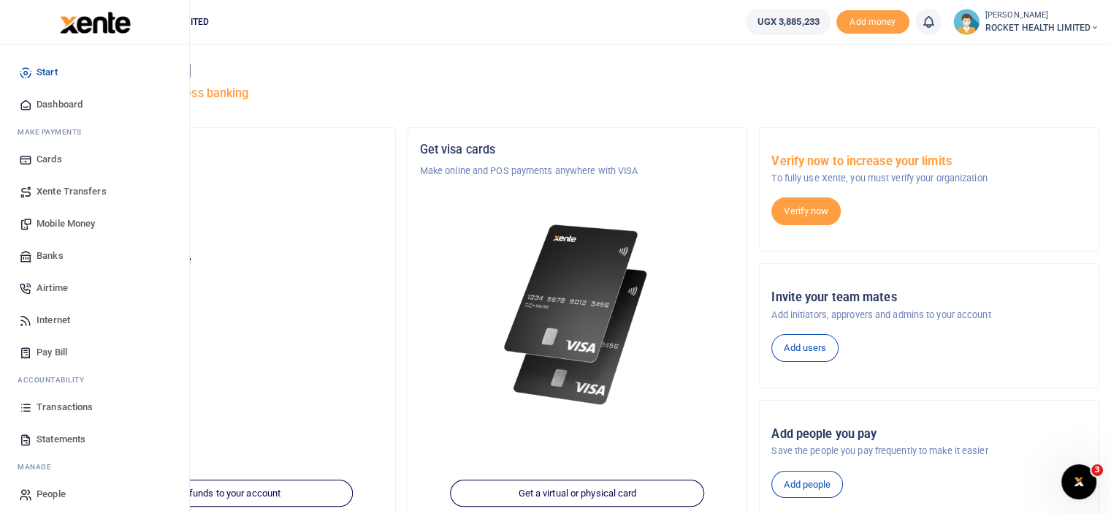
click at [59, 411] on span "Transactions" at bounding box center [65, 407] width 56 height 15
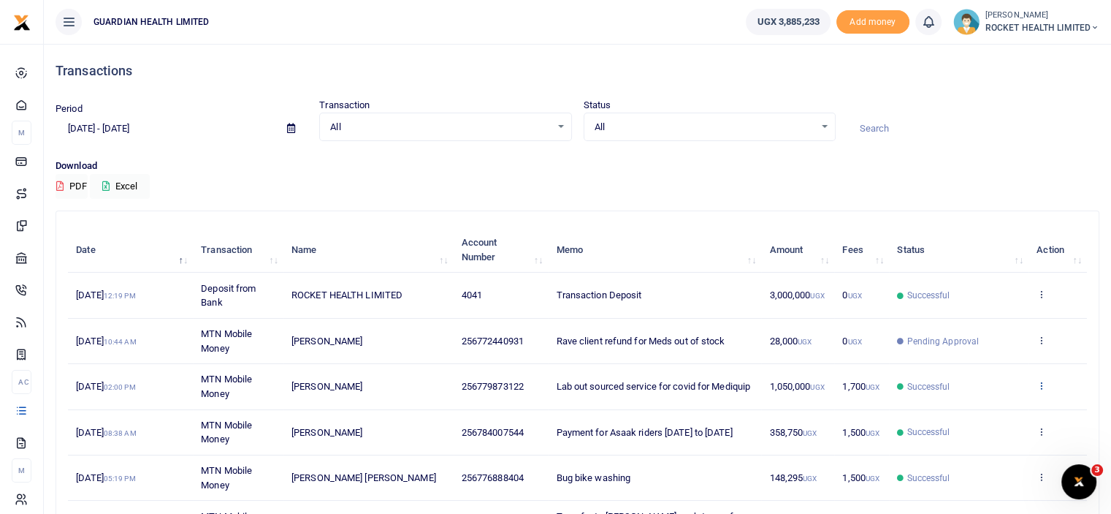
click at [1046, 381] on icon at bounding box center [1041, 385] width 9 height 10
click at [978, 411] on link "View details" at bounding box center [987, 409] width 115 height 20
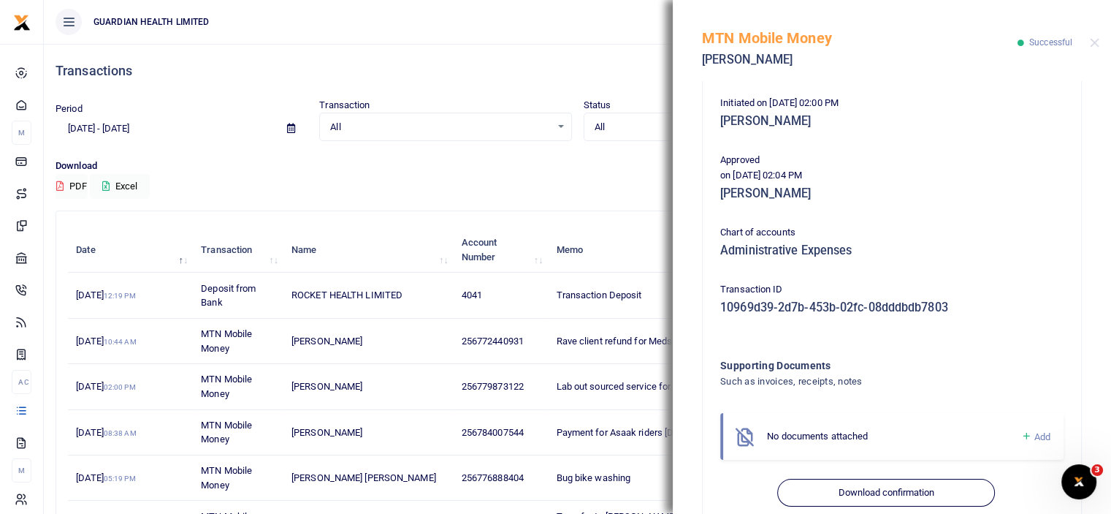
scroll to position [320, 0]
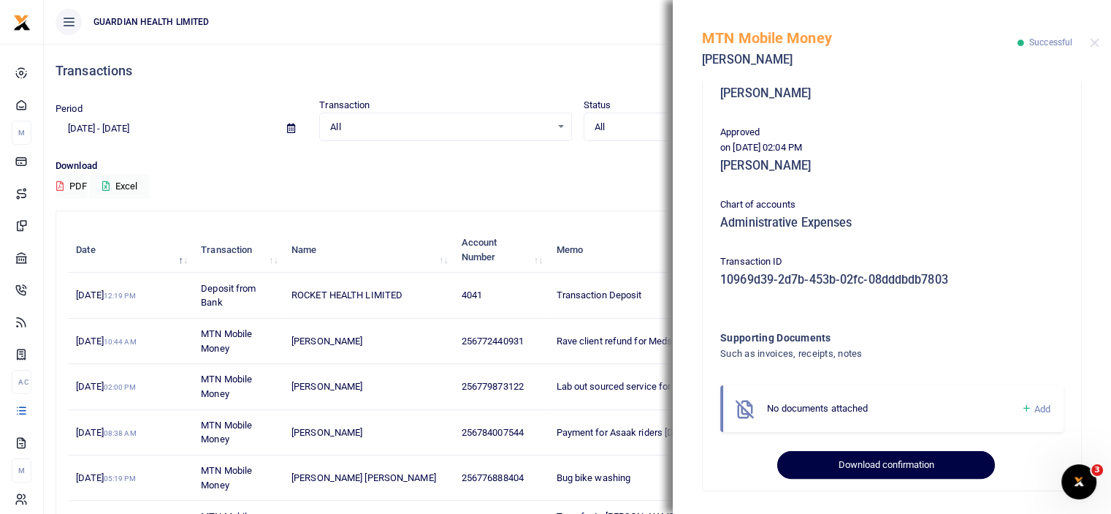
click at [900, 468] on button "Download confirmation" at bounding box center [885, 465] width 217 height 28
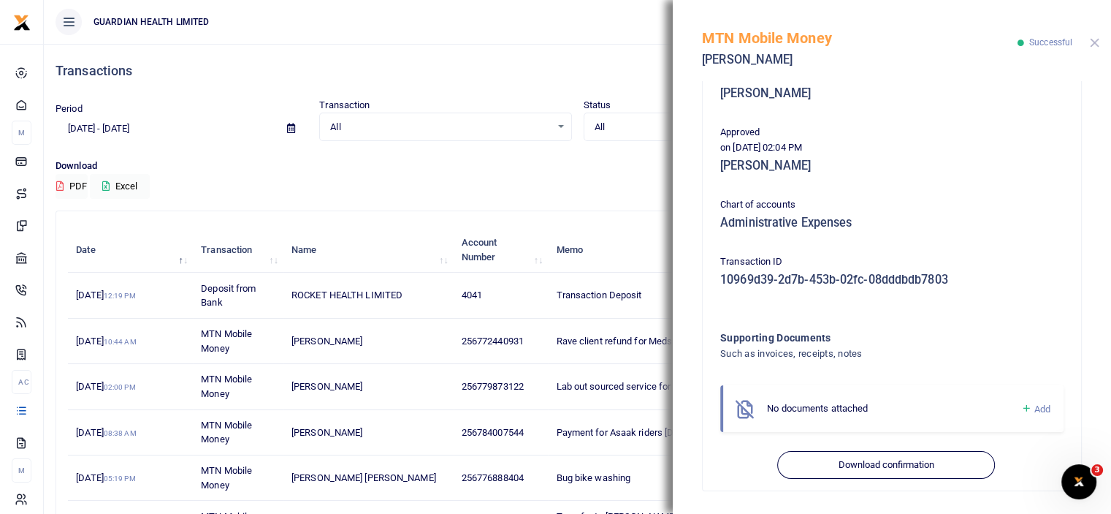
click at [1094, 41] on button "Close" at bounding box center [1094, 42] width 9 height 9
